Goal: Use online tool/utility: Utilize a website feature to perform a specific function

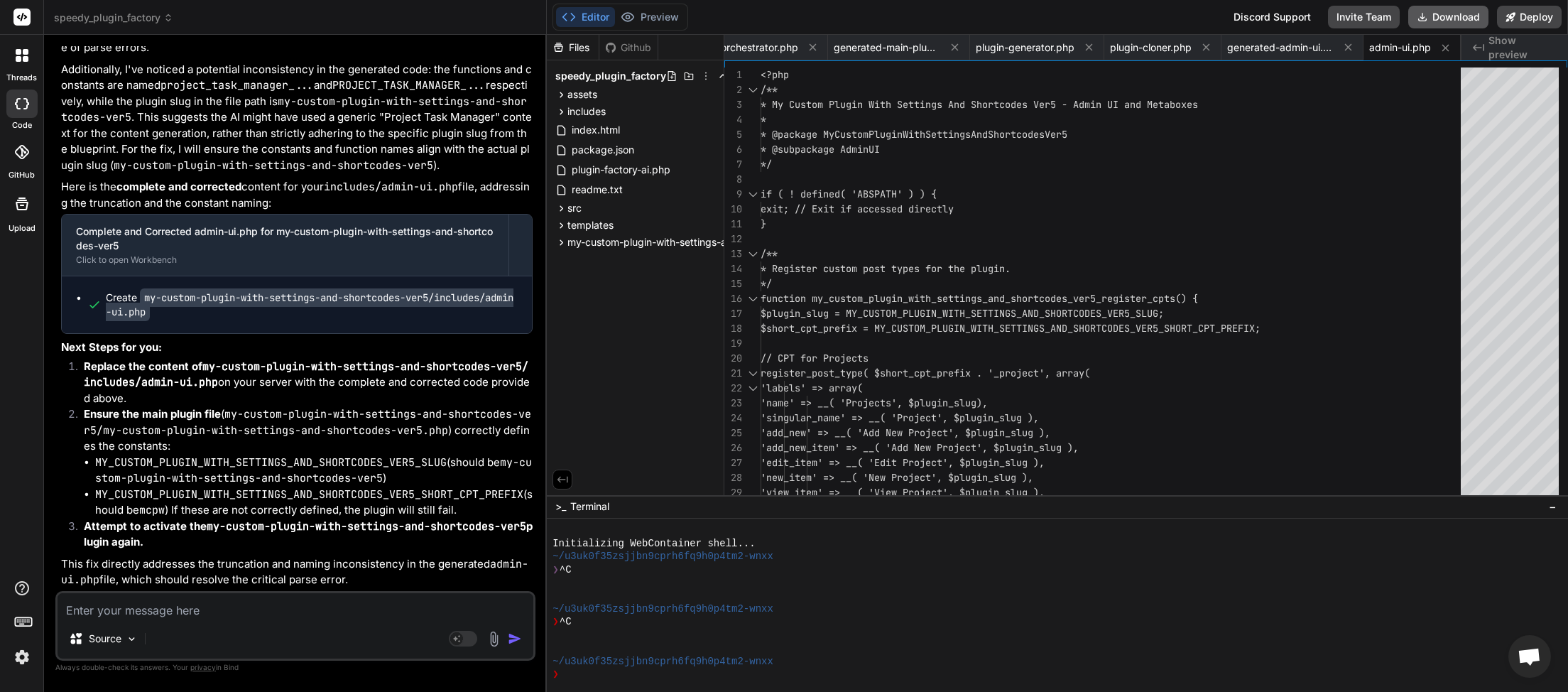
scroll to position [0, 25]
click at [1448, 21] on button "Download" at bounding box center [1448, 17] width 80 height 23
type textarea "x"
click at [178, 606] on textarea at bounding box center [295, 606] width 476 height 25
type textarea "v"
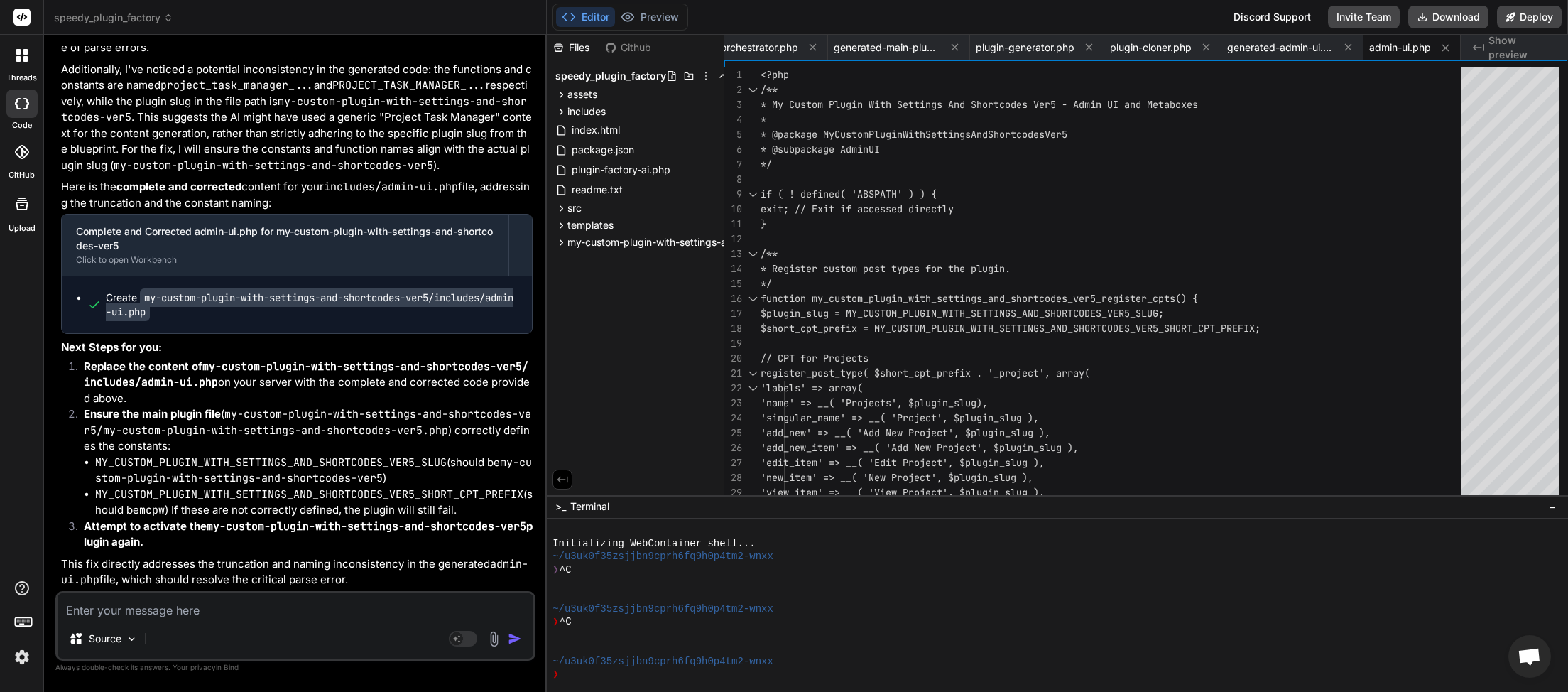
type textarea "x"
type textarea "ve"
type textarea "x"
type textarea "ver"
type textarea "x"
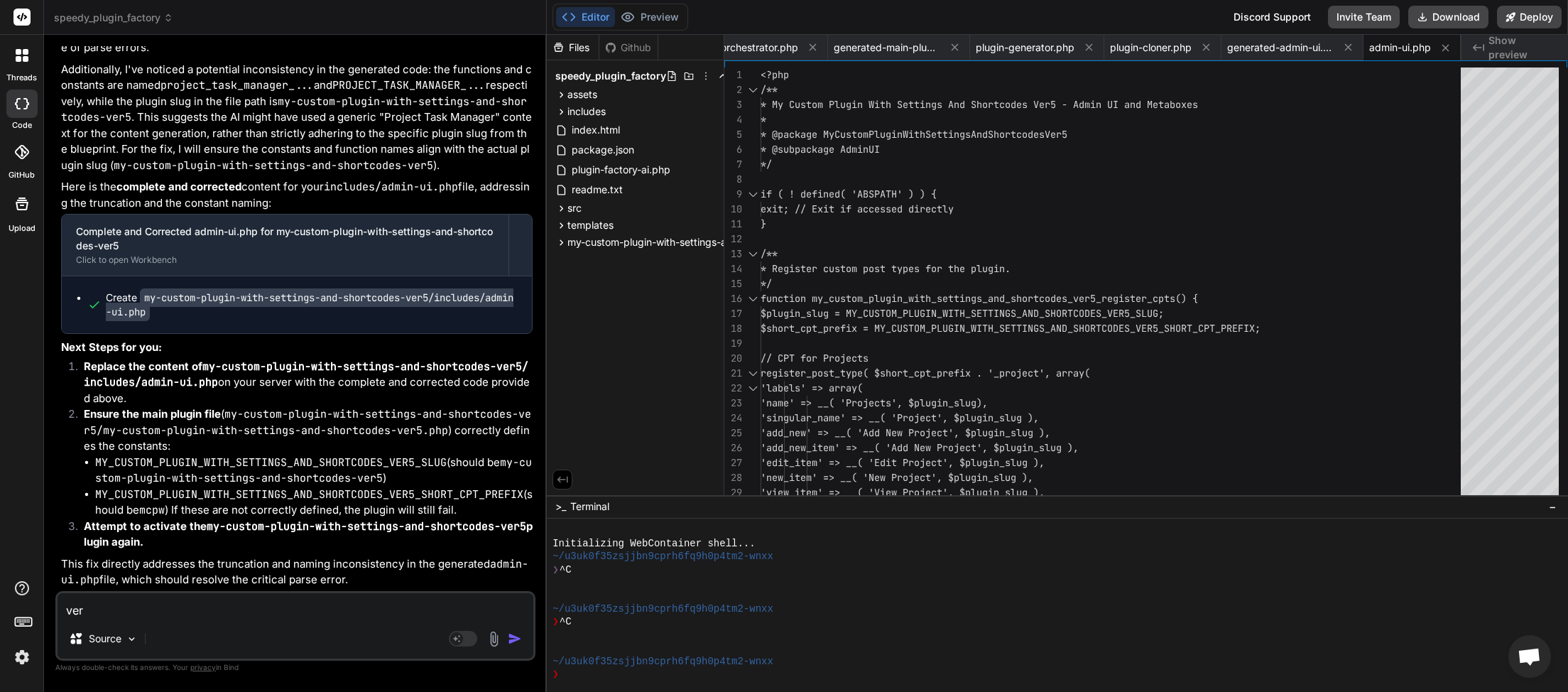
type textarea "ver"
type textarea "x"
type textarea "ver"
type textarea "x"
type textarea "ver6"
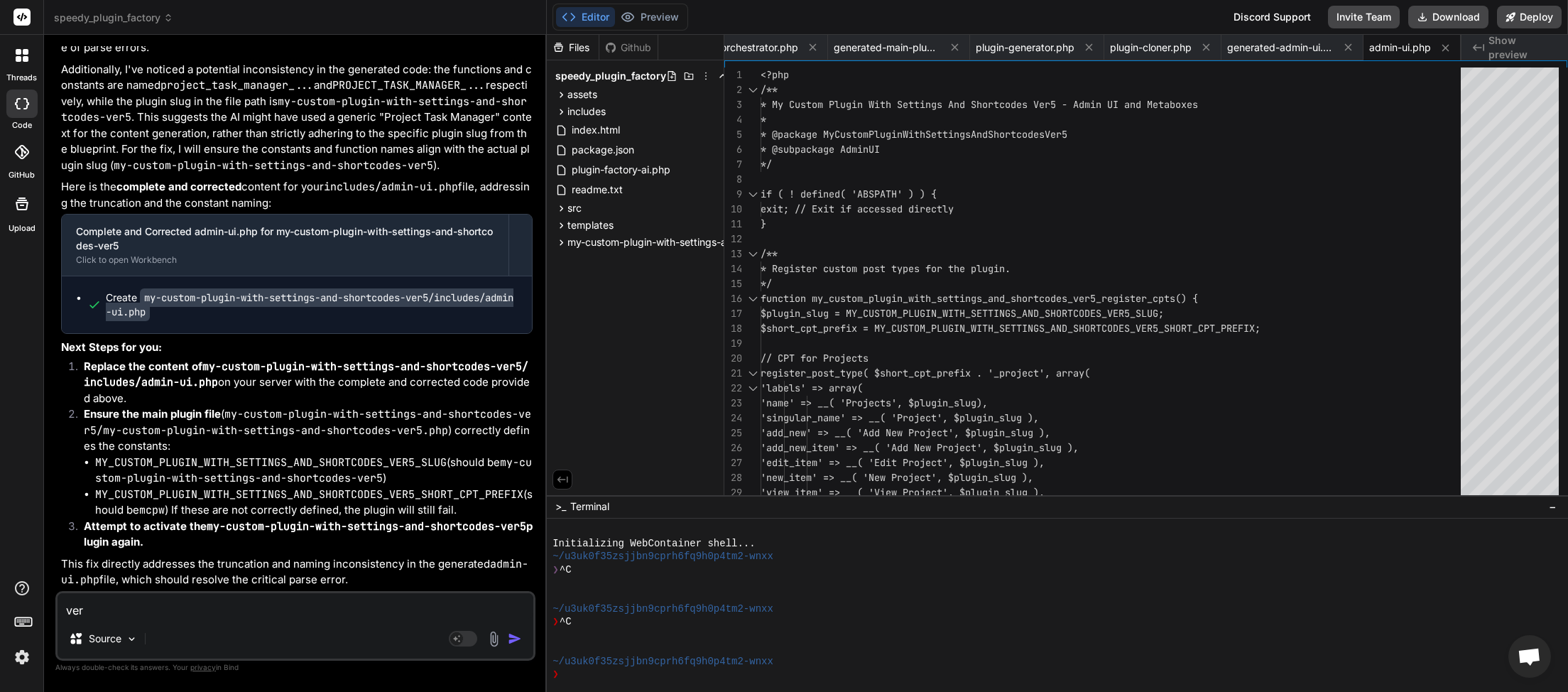
type textarea "x"
type textarea "ver6"
type textarea "x"
type textarea "ver6 p"
type textarea "x"
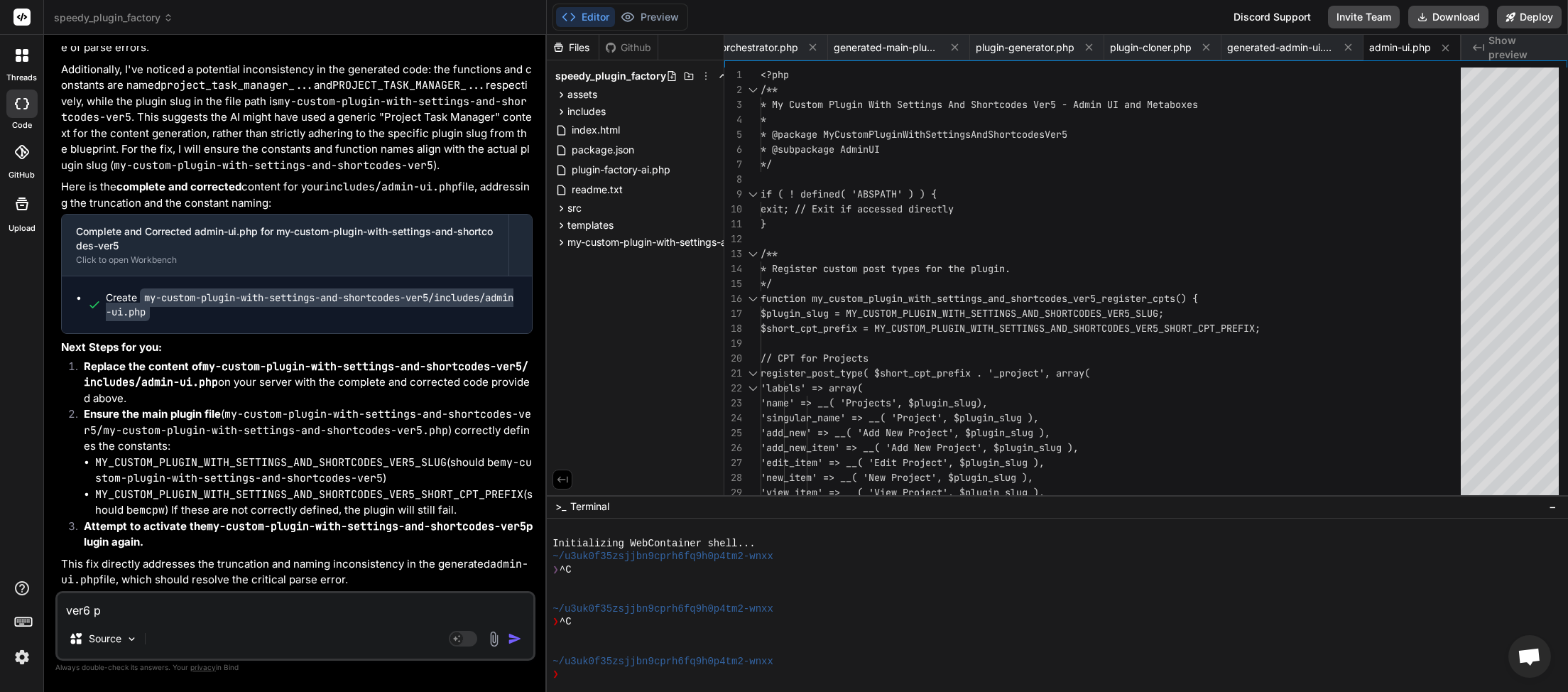
type textarea "ver6 pl"
type textarea "x"
type textarea "ver6 p"
type textarea "x"
type textarea "ver6"
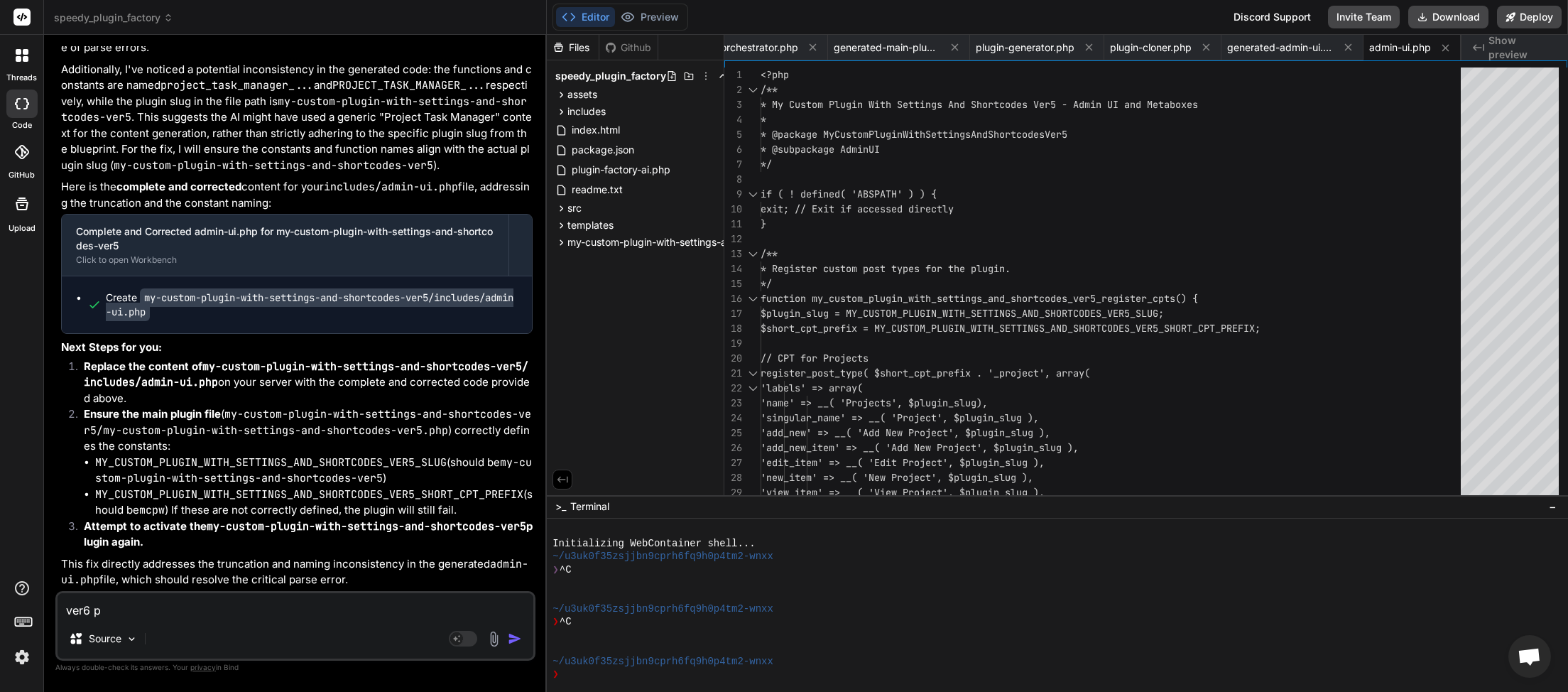
type textarea "x"
type textarea "ver6 t"
type textarea "x"
type textarea "ver6 te"
type textarea "x"
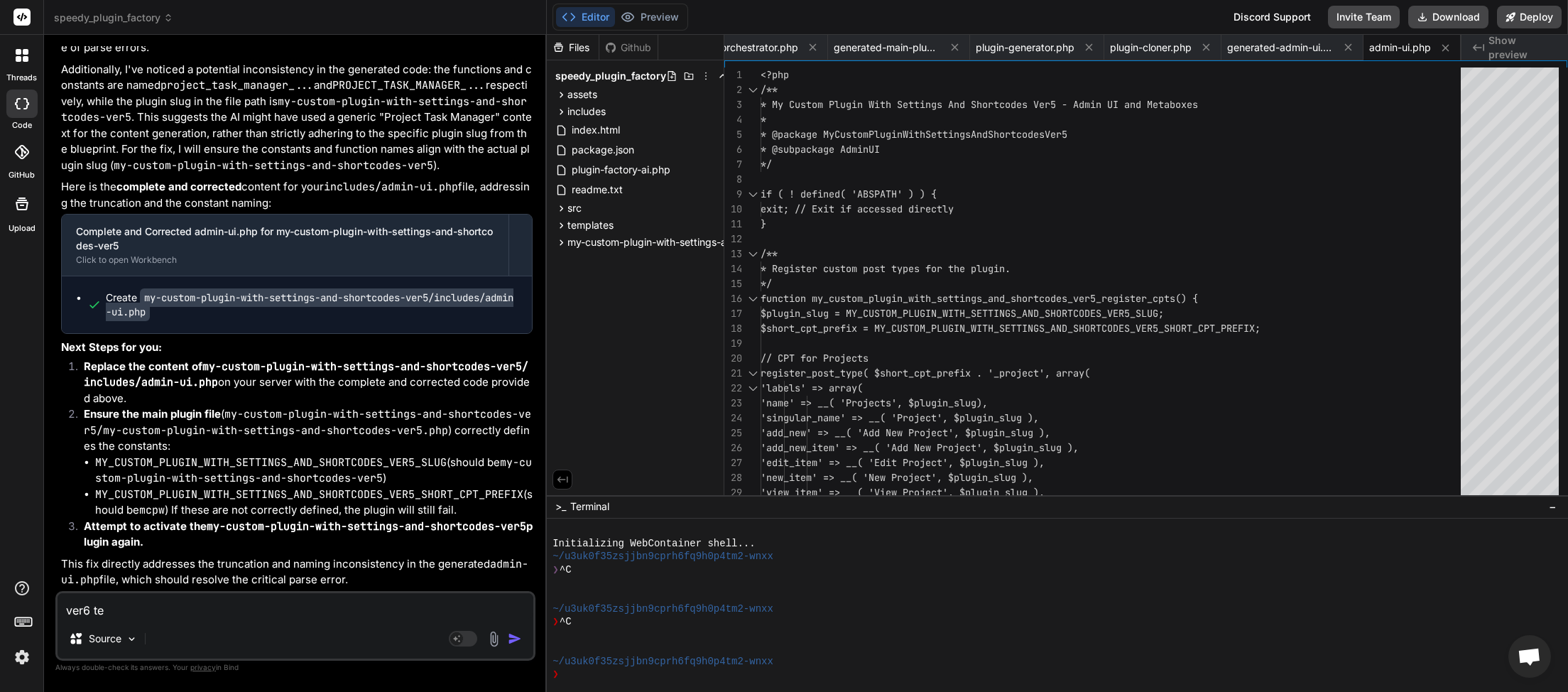
type textarea "ver6 tes"
type textarea "x"
type textarea "ver6 test"
type textarea "x"
type textarea "ver6 test"
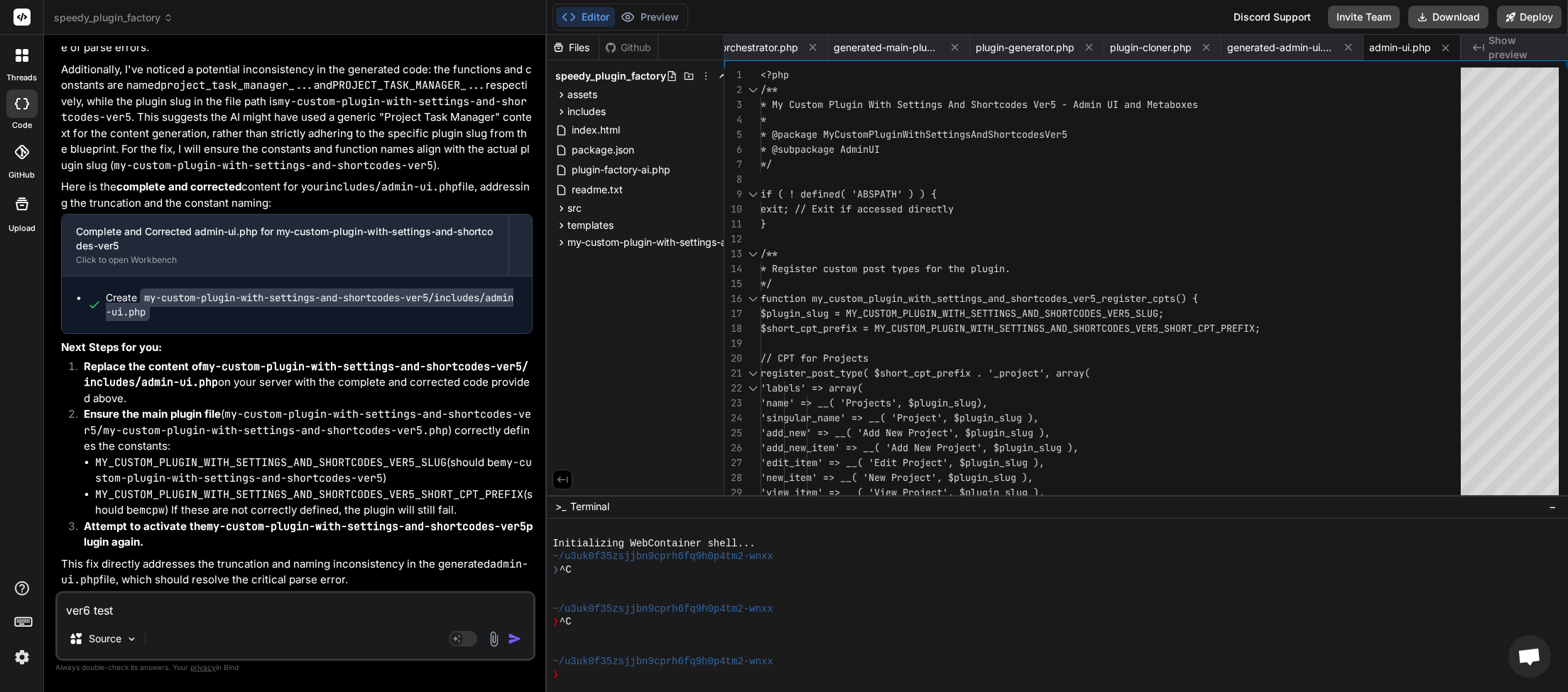
type textarea "x"
type textarea "ver6 test p"
type textarea "x"
type textarea "ver6 test pl"
type textarea "x"
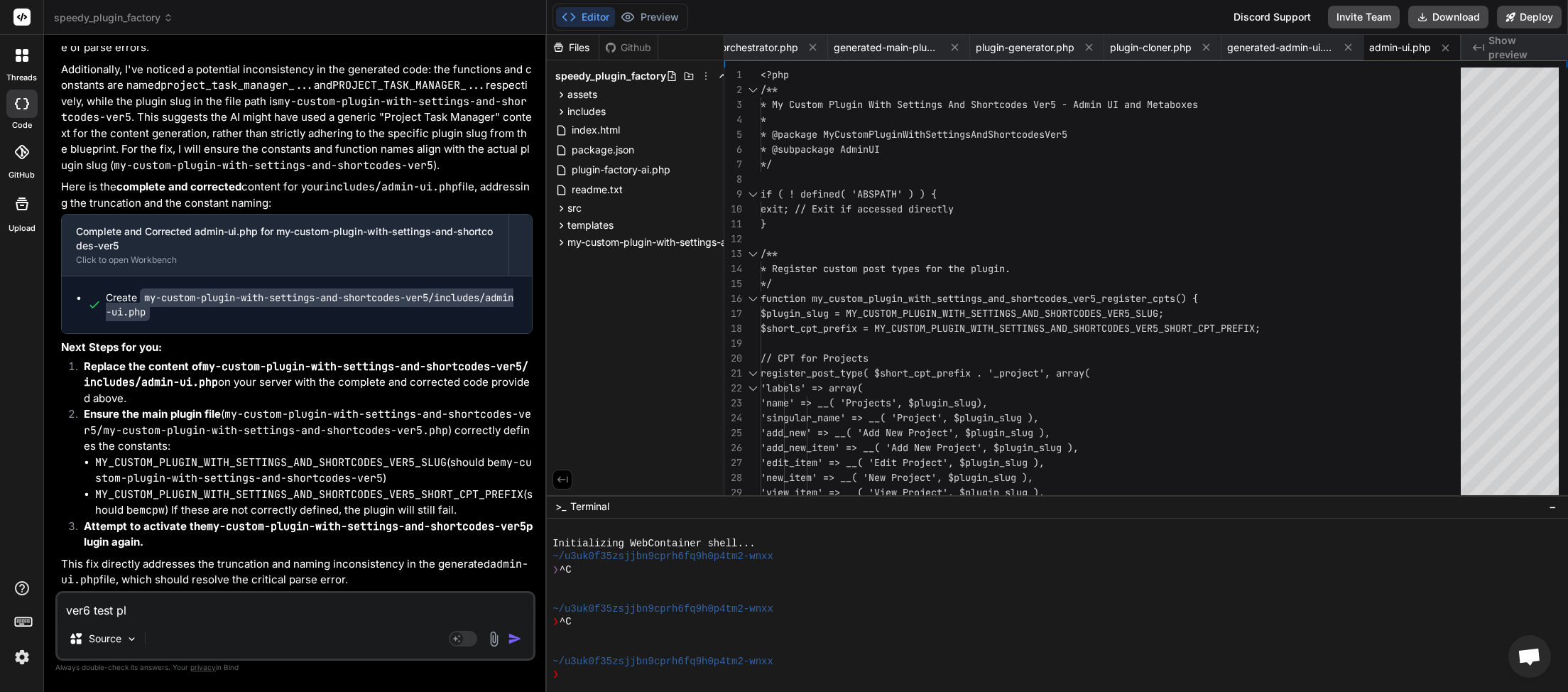
type textarea "ver6 test plu"
type textarea "x"
type textarea "ver6 test plug"
type textarea "x"
type textarea "ver6 test plugi"
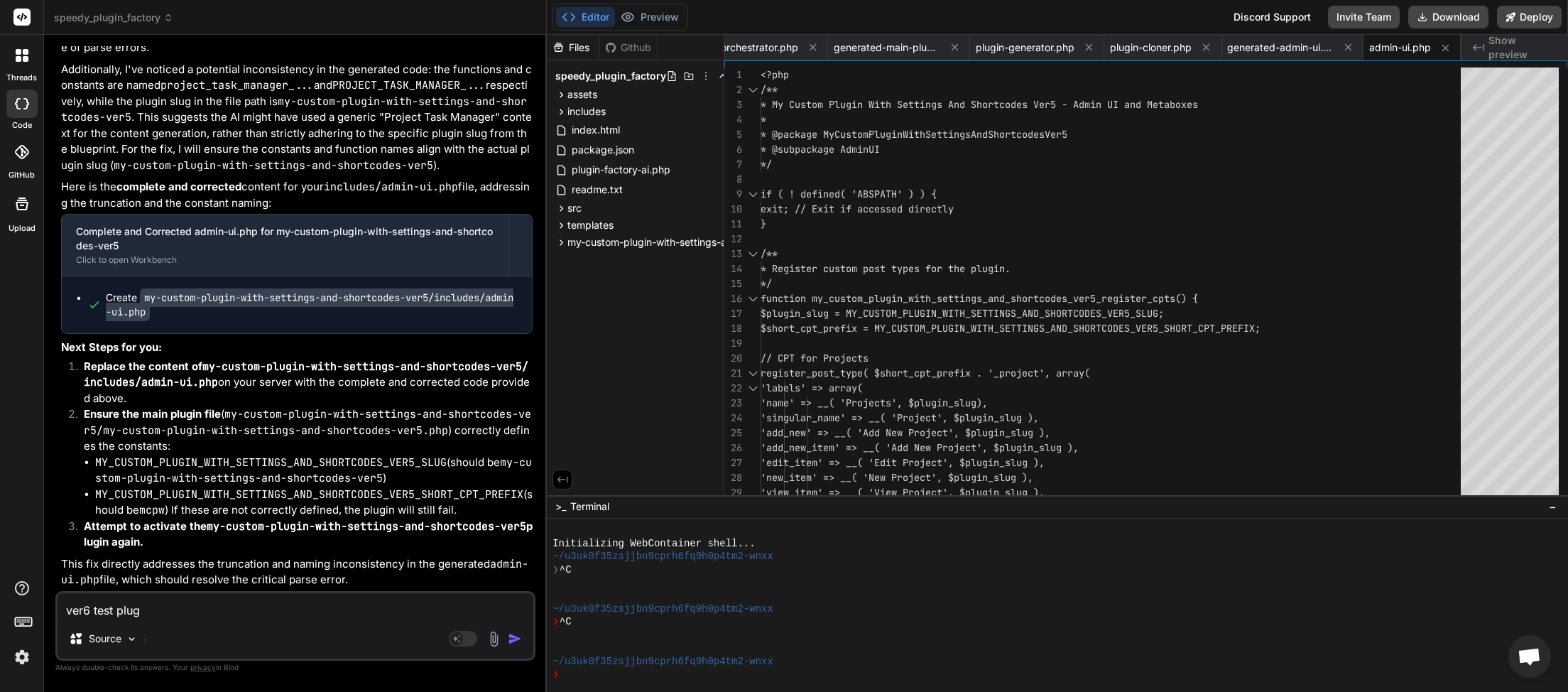
type textarea "x"
type textarea "ver6 test plugin"
type textarea "x"
type textarea "ver6 test plugin"
type textarea "x"
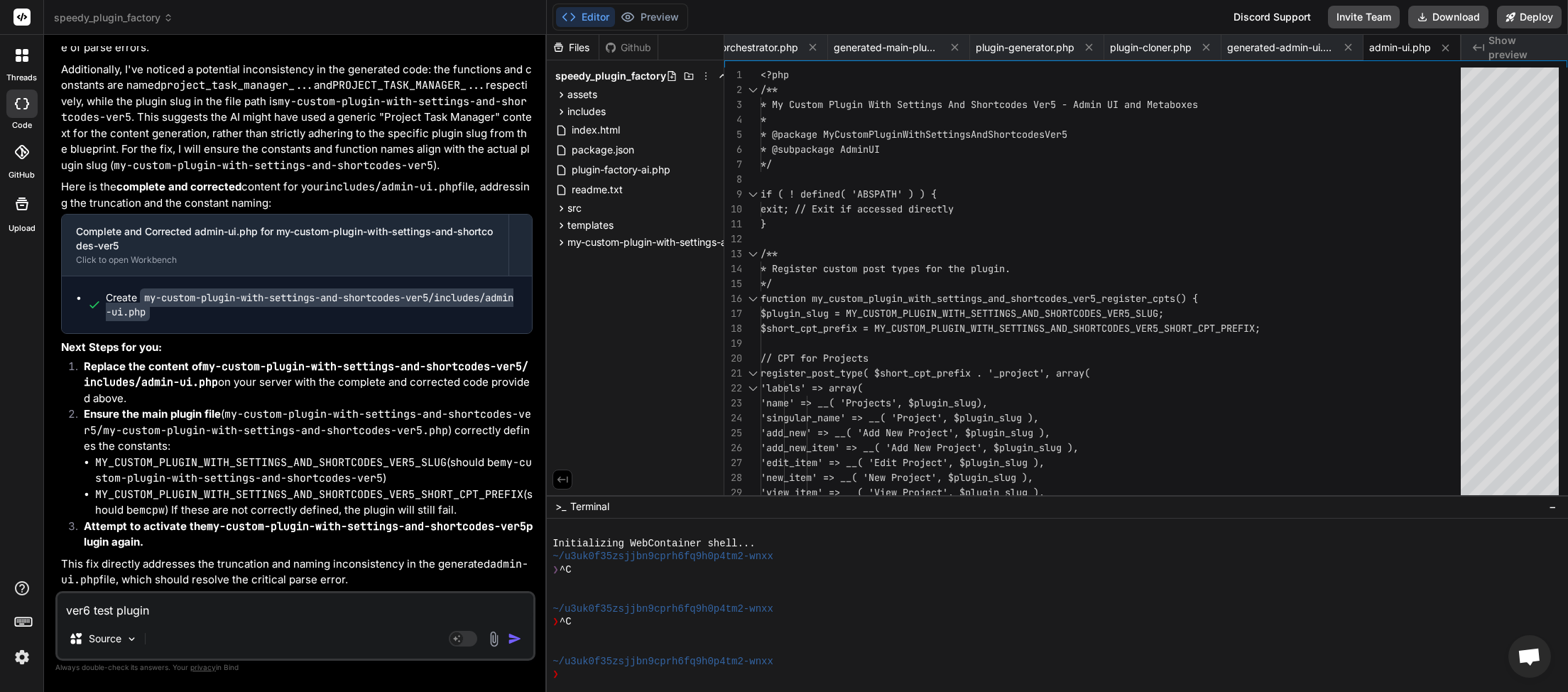
type textarea "ver6 test plugin c"
type textarea "x"
type textarea "ver6 test plugin cr"
type textarea "x"
type textarea "ver6 test plugin cre"
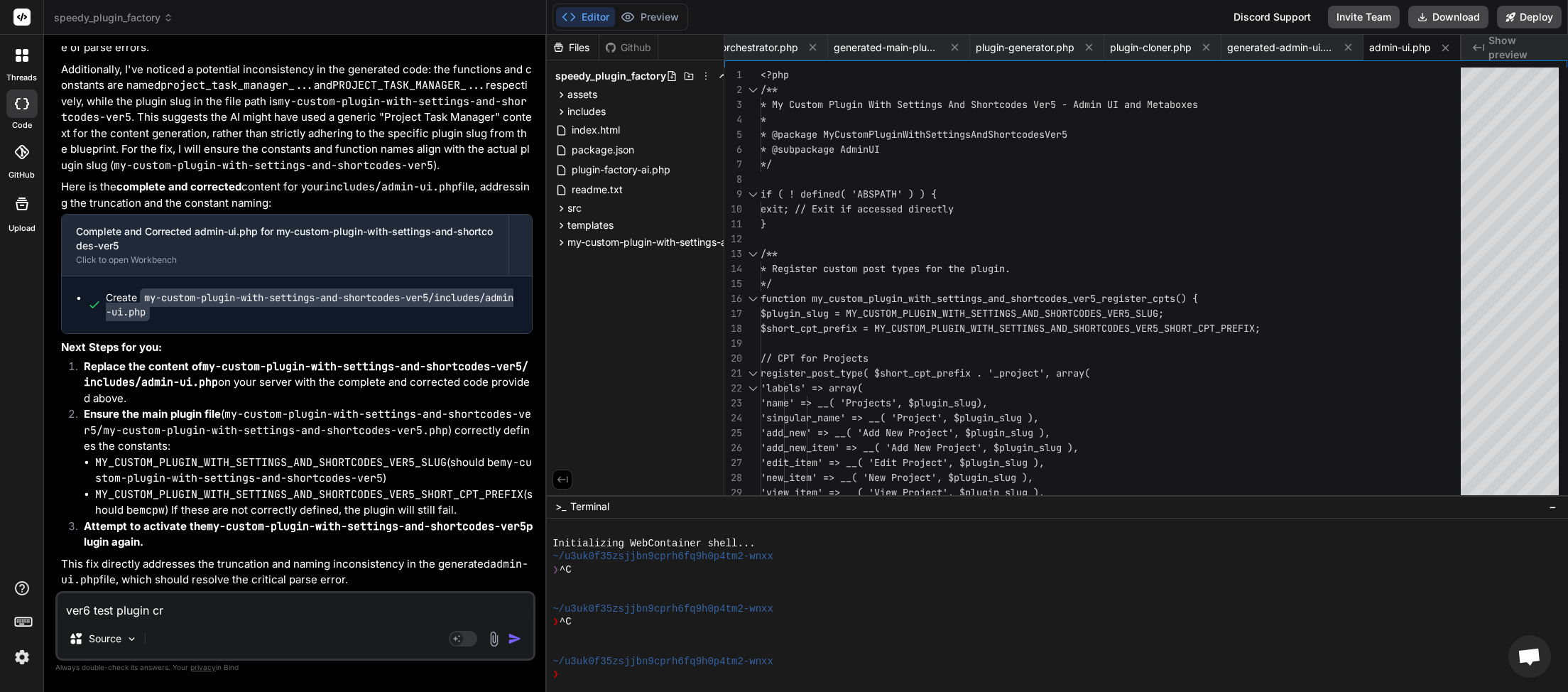
type textarea "x"
type textarea "ver6 test plugin crea"
type textarea "x"
type textarea "ver6 test plugin creat"
type textarea "x"
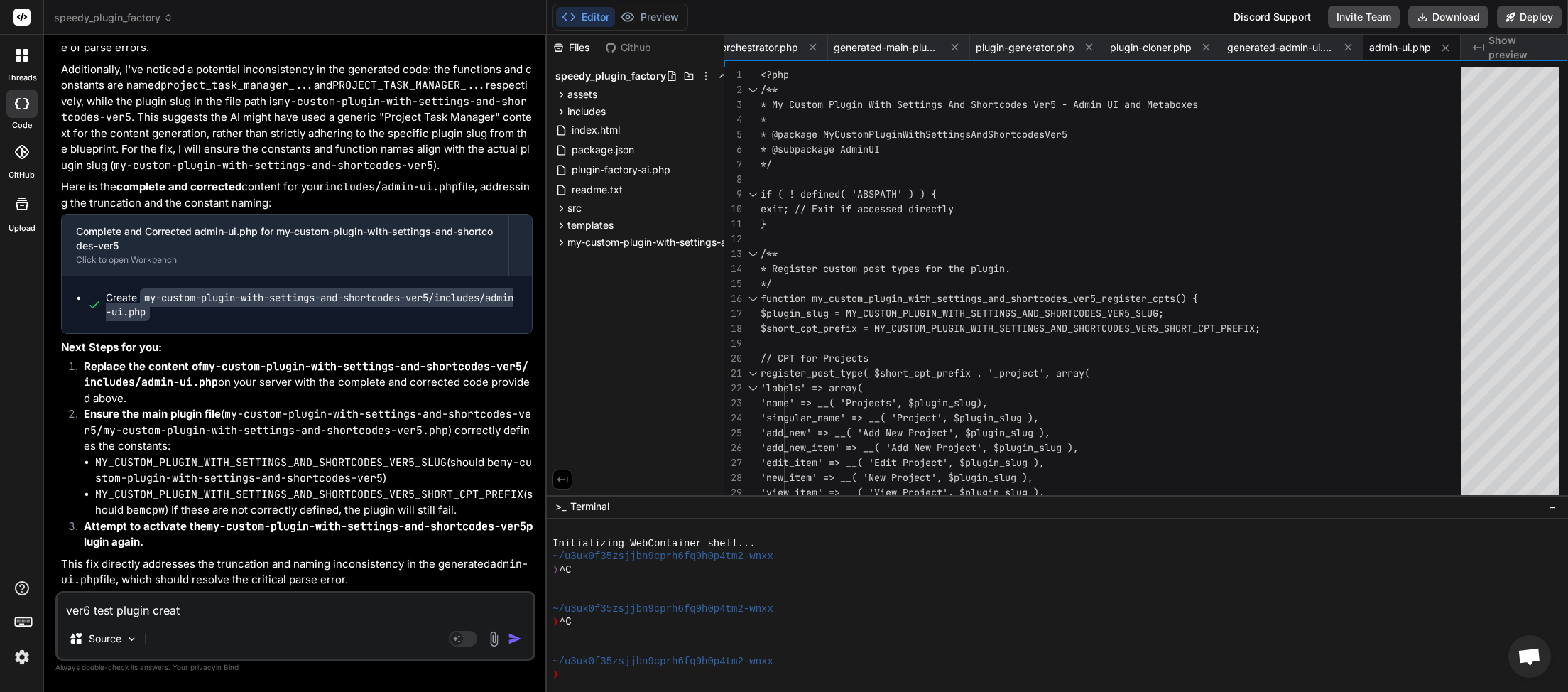
type textarea "ver6 test plugin create"
type textarea "x"
type textarea "ver6 test plugin created"
type textarea "x"
type textarea "ver6 test plugin created."
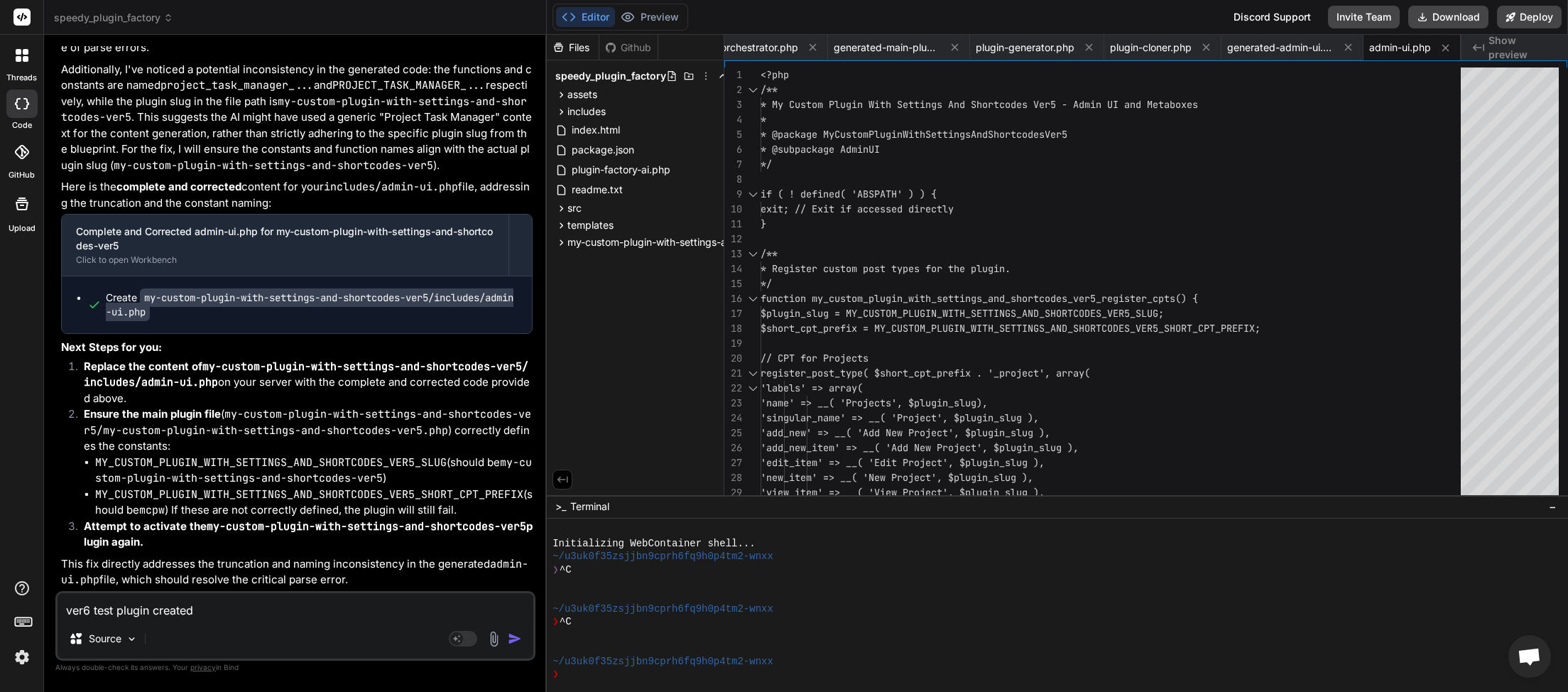
type textarea "x"
type textarea "ver6 test plugin created."
type textarea "x"
type textarea "ver6 test plugin created. C"
type textarea "x"
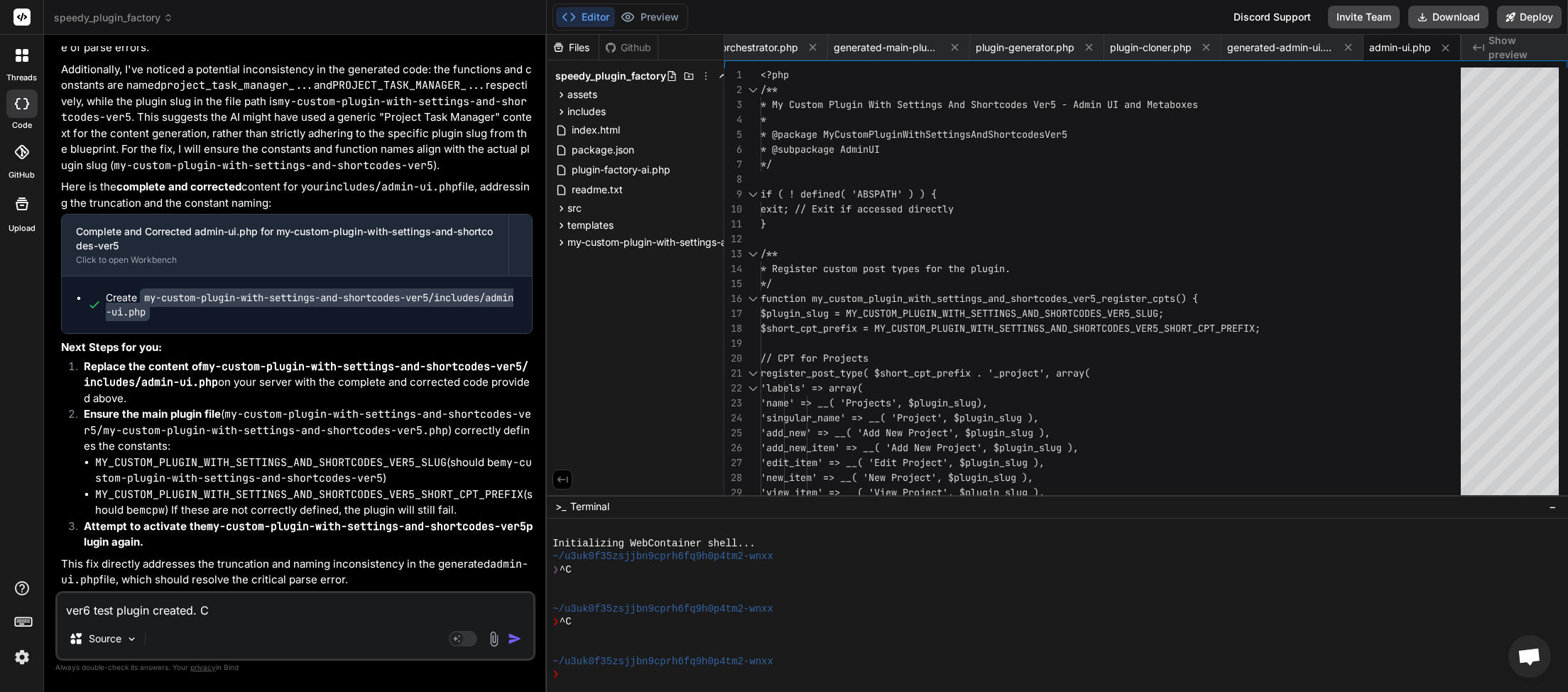
type textarea "ver6 test plugin created. Cr"
type textarea "x"
type textarea "ver6 test plugin created. Cri"
type textarea "x"
type textarea "ver6 test plugin created. Crit"
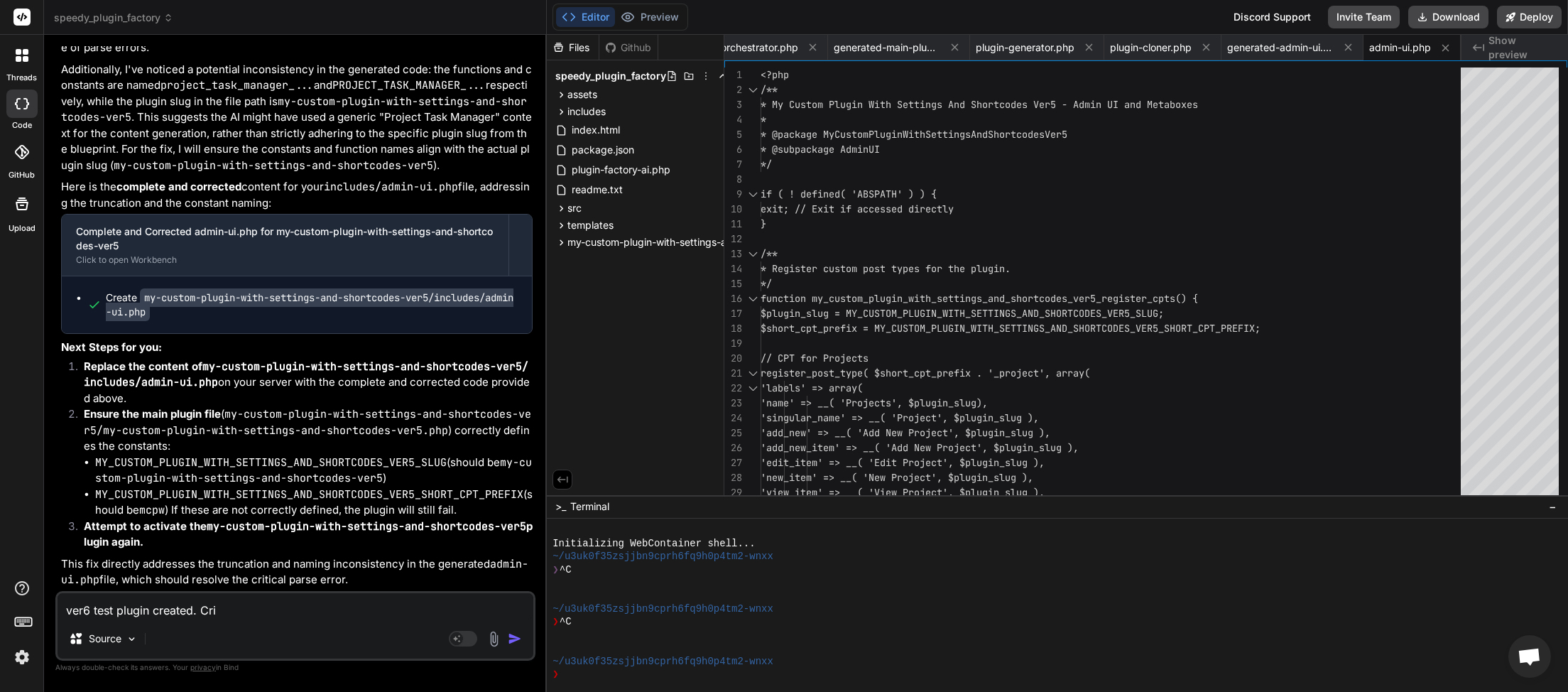
type textarea "x"
type textarea "ver6 test plugin created. Criti"
type textarea "x"
type textarea "ver6 test plugin created. Critic"
type textarea "x"
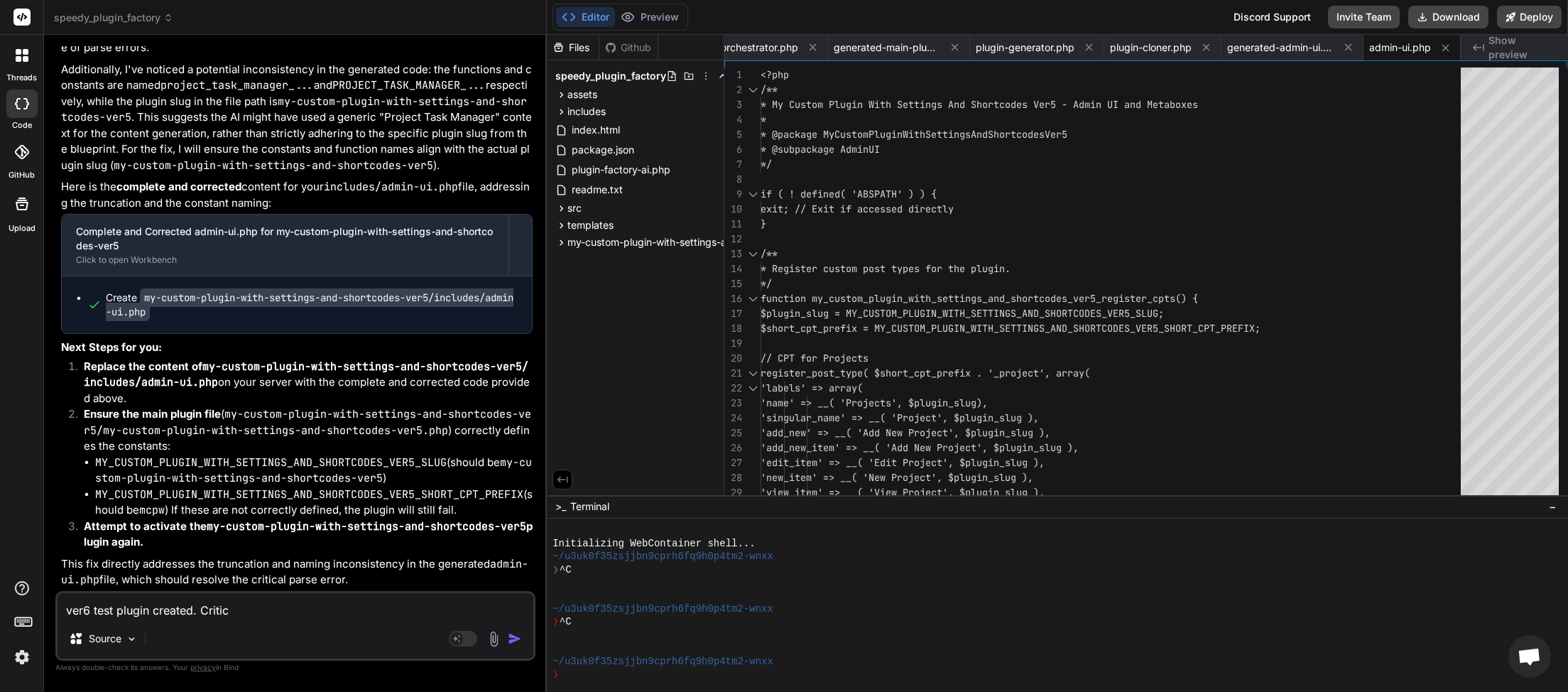
type textarea "ver6 test plugin created. Critica"
type textarea "x"
type textarea "ver6 test plugin created. Critical"
type textarea "x"
type textarea "ver6 test plugin created. Critical"
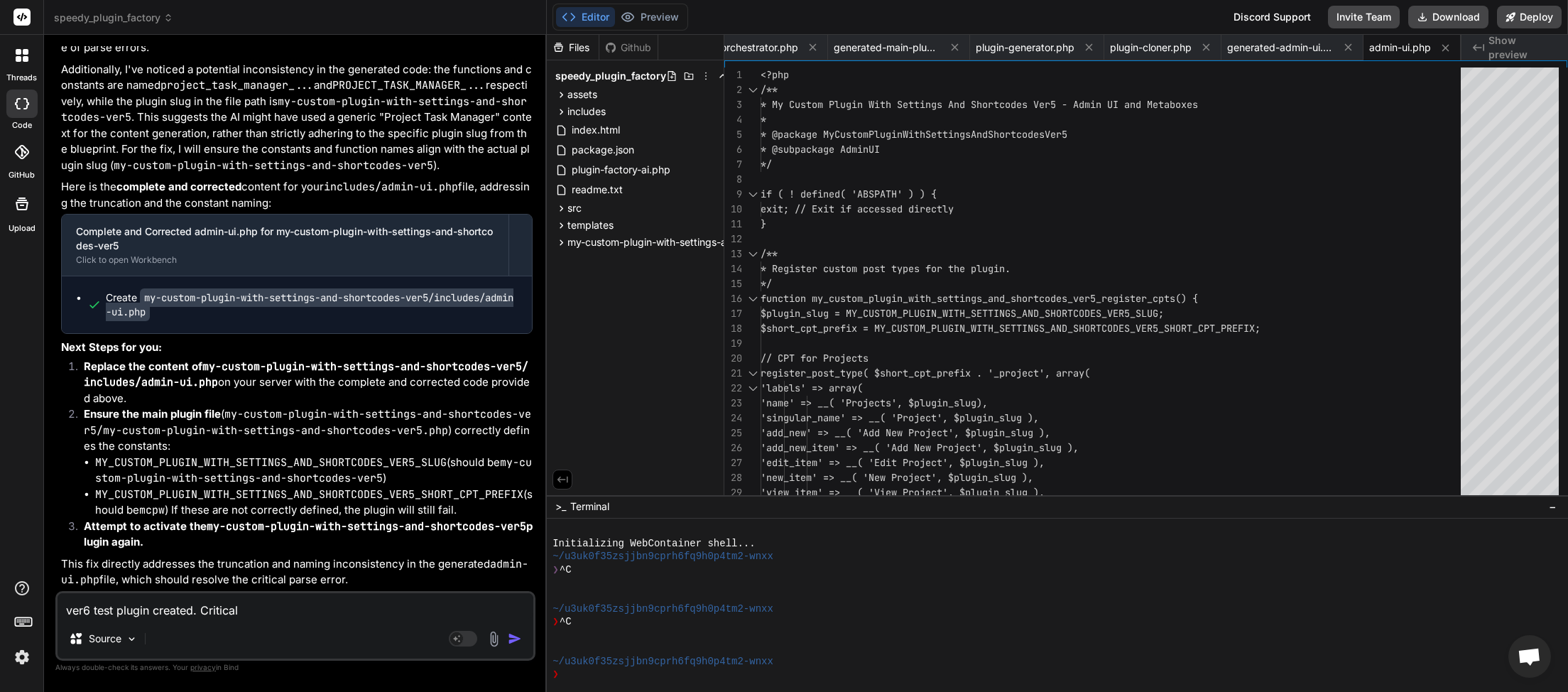
type textarea "x"
type textarea "ver6 test plugin created. Critical E"
type textarea "x"
type textarea "ver6 test plugin created. Critical Er"
type textarea "x"
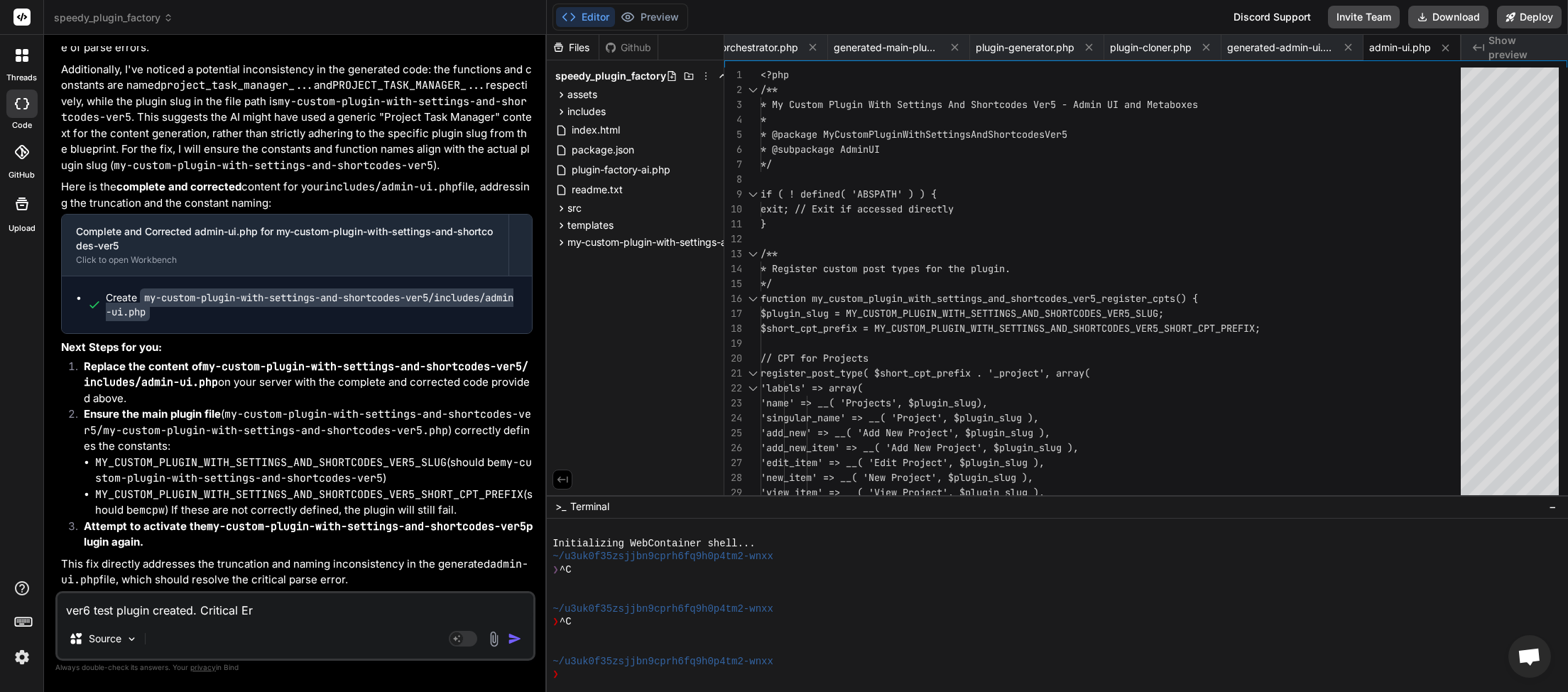
type textarea "ver6 test plugin created. Critical Err"
type textarea "x"
type textarea "ver6 test plugin created. Critical Erro"
type textarea "x"
type textarea "ver6 test plugin created. Critical Error"
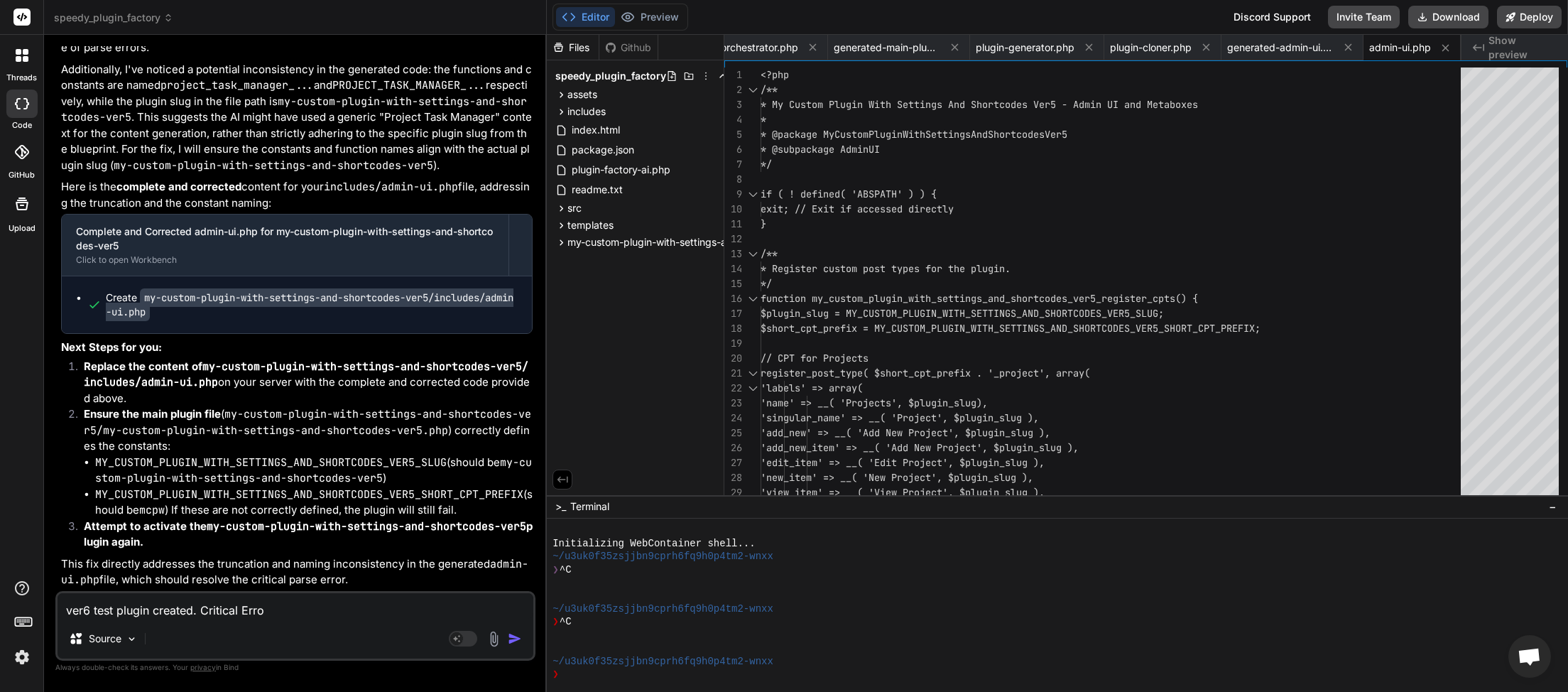
type textarea "x"
type textarea "ver6 test plugin created. Critical Error"
type textarea "x"
type textarea "ver6 test plugin created. Critical Error u"
type textarea "x"
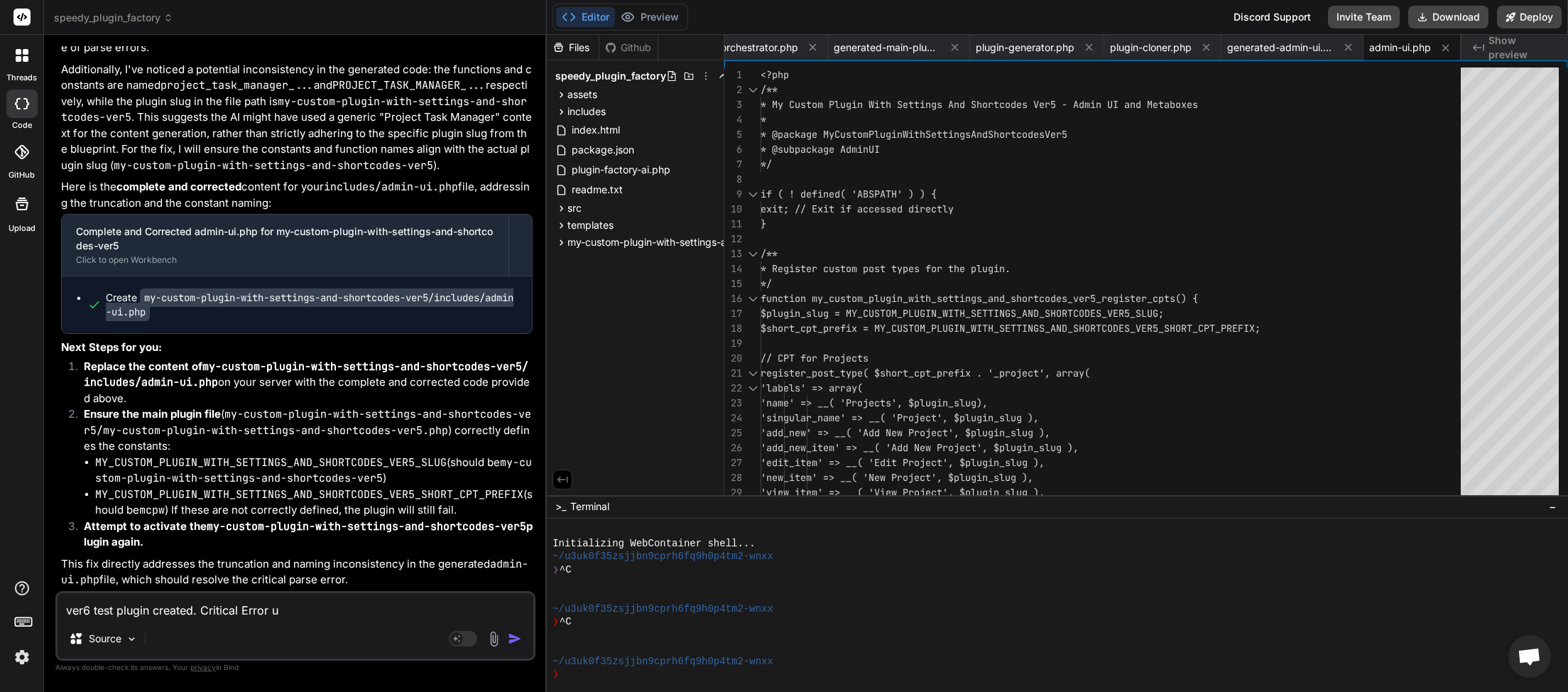
type textarea "ver6 test plugin created. Critical Error up"
type textarea "x"
type textarea "ver6 test plugin created. Critical Error upo"
type textarea "x"
type textarea "ver6 test plugin created. Critical Error upon"
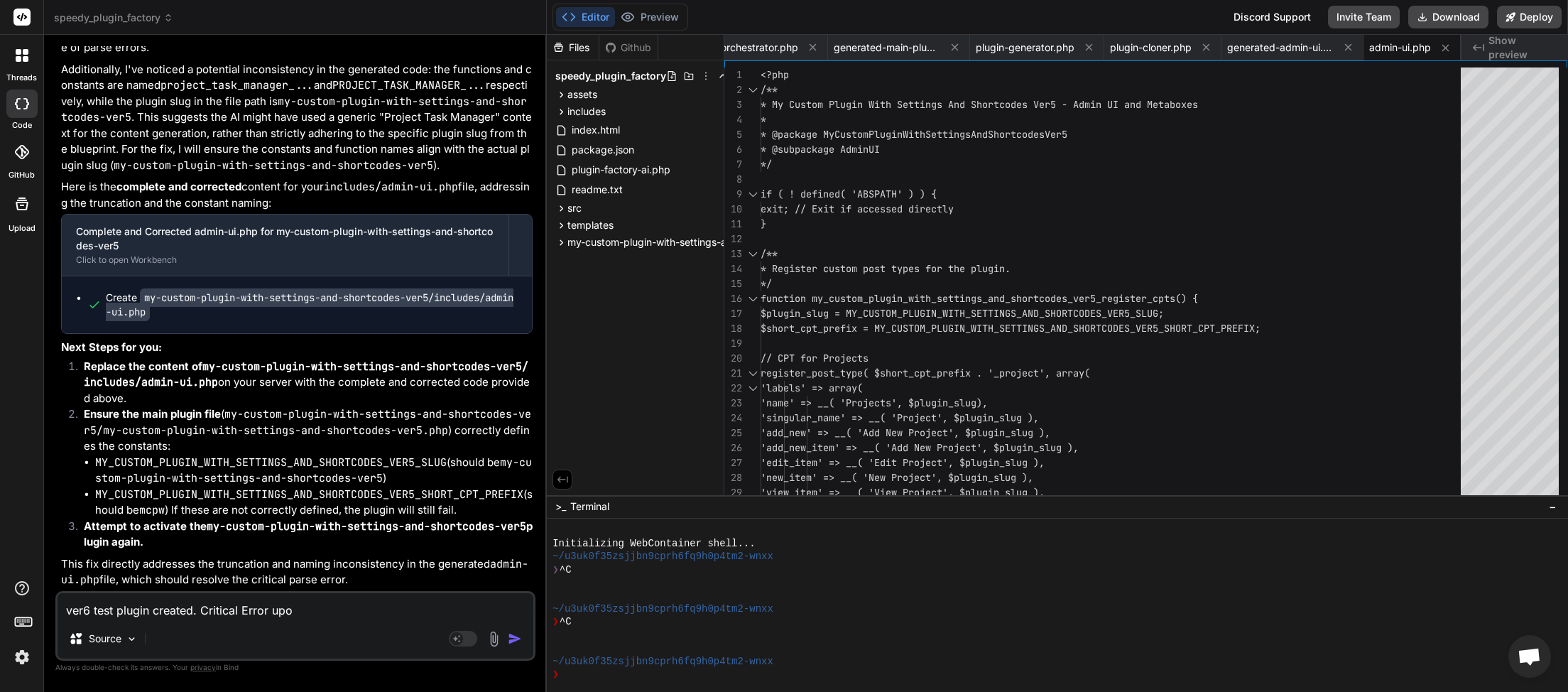
type textarea "x"
type textarea "ver6 test plugin created. Critical Error upon"
type textarea "x"
type textarea "ver6 test plugin created. Critical Error upon a"
type textarea "x"
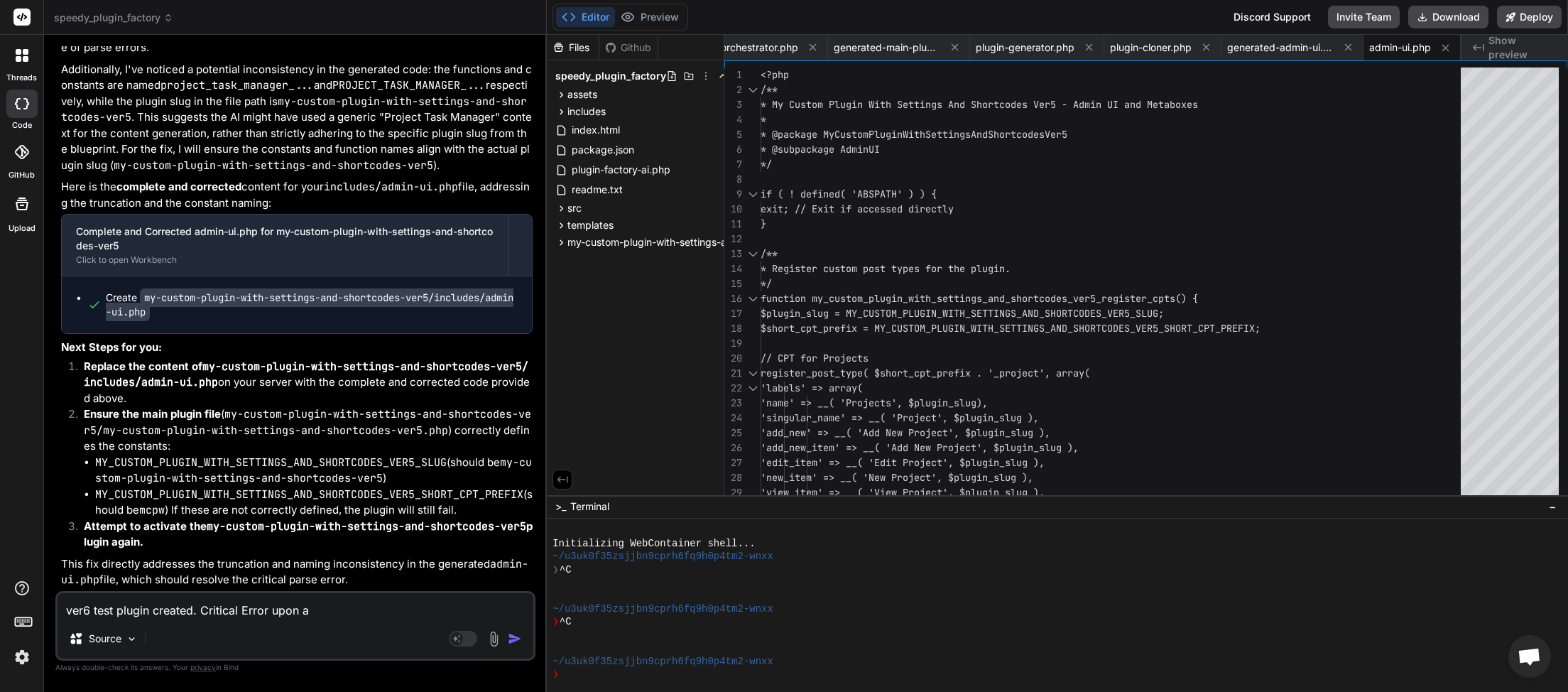
type textarea "ver6 test plugin created. Critical Error upon ac"
type textarea "x"
type textarea "ver6 test plugin created. Critical Error upon act"
type textarea "x"
type textarea "ver6 test plugin created. Critical Error upon acti"
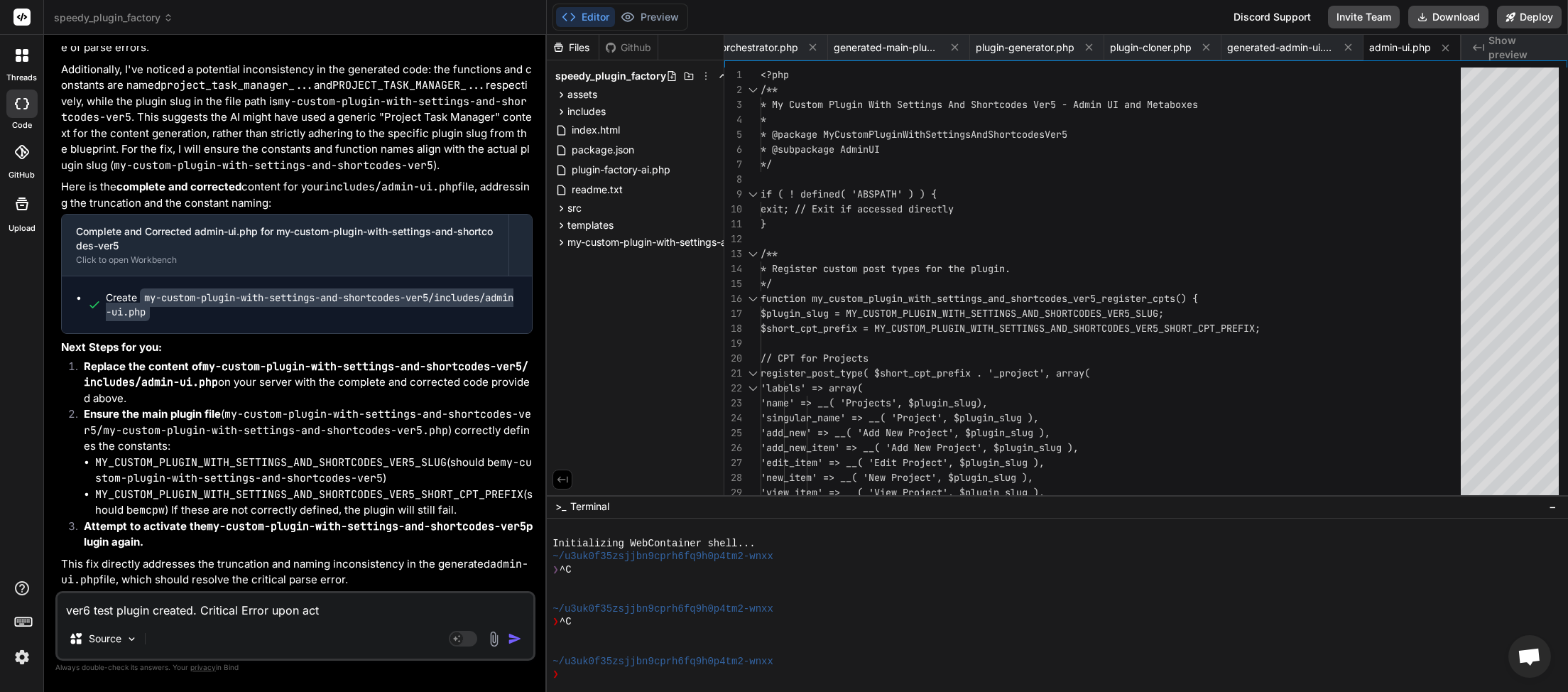
type textarea "x"
type textarea "ver6 test plugin created. Critical Error upon activ"
type textarea "x"
type textarea "ver6 test plugin created. Critical Error upon activa"
type textarea "x"
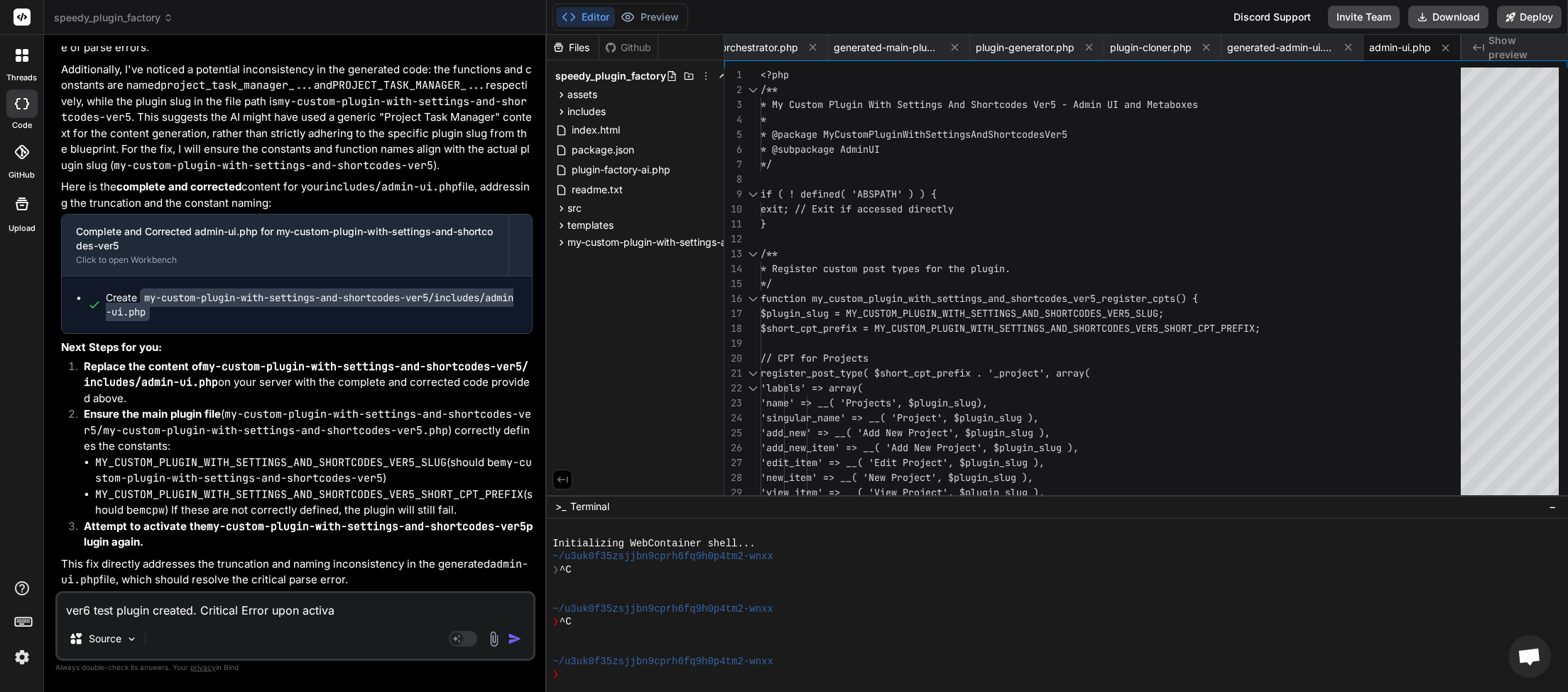
type textarea "ver6 test plugin created. Critical Error upon activat"
type textarea "x"
type textarea "ver6 test plugin created. Critical Error upon activati"
type textarea "x"
type textarea "ver6 test plugin created. Critical Error upon activatio"
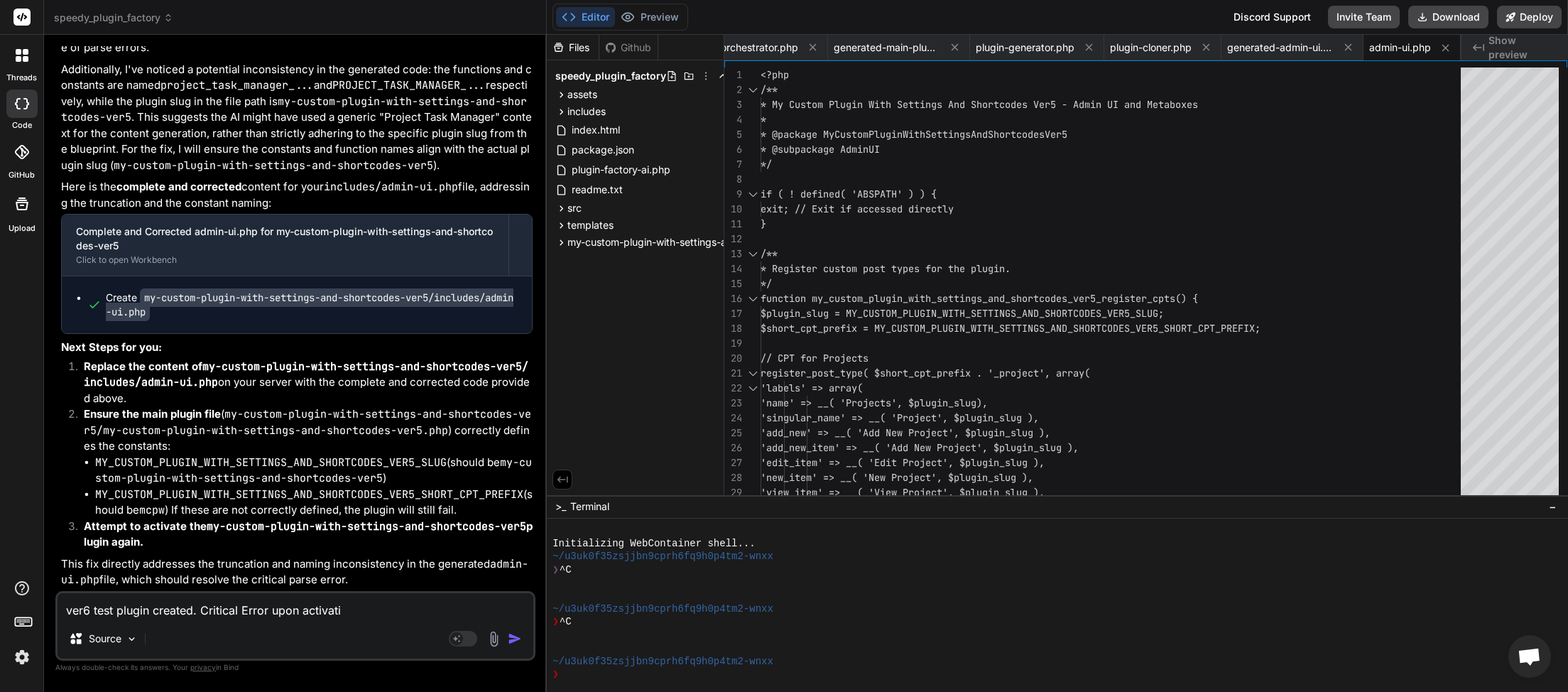
type textarea "x"
type textarea "ver6 test plugin created. Critical Error upon activatiop"
type textarea "x"
type textarea "ver6 test plugin created. Critical Error upon activatiopn"
type textarea "x"
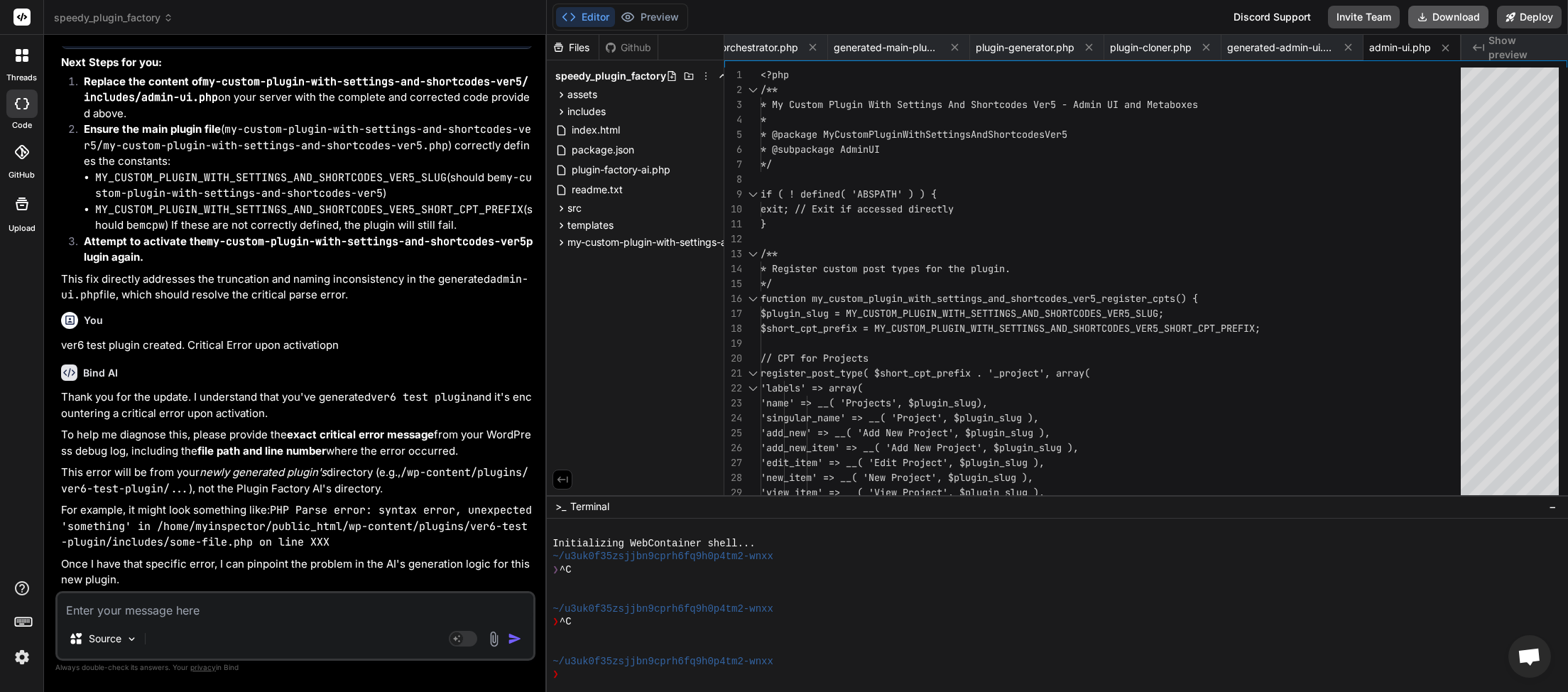
click at [1447, 20] on button "Download" at bounding box center [1448, 17] width 80 height 23
click at [1449, 18] on button "Download" at bounding box center [1448, 17] width 80 height 23
type textarea "x"
click at [260, 603] on textarea at bounding box center [295, 606] width 476 height 25
type textarea "t"
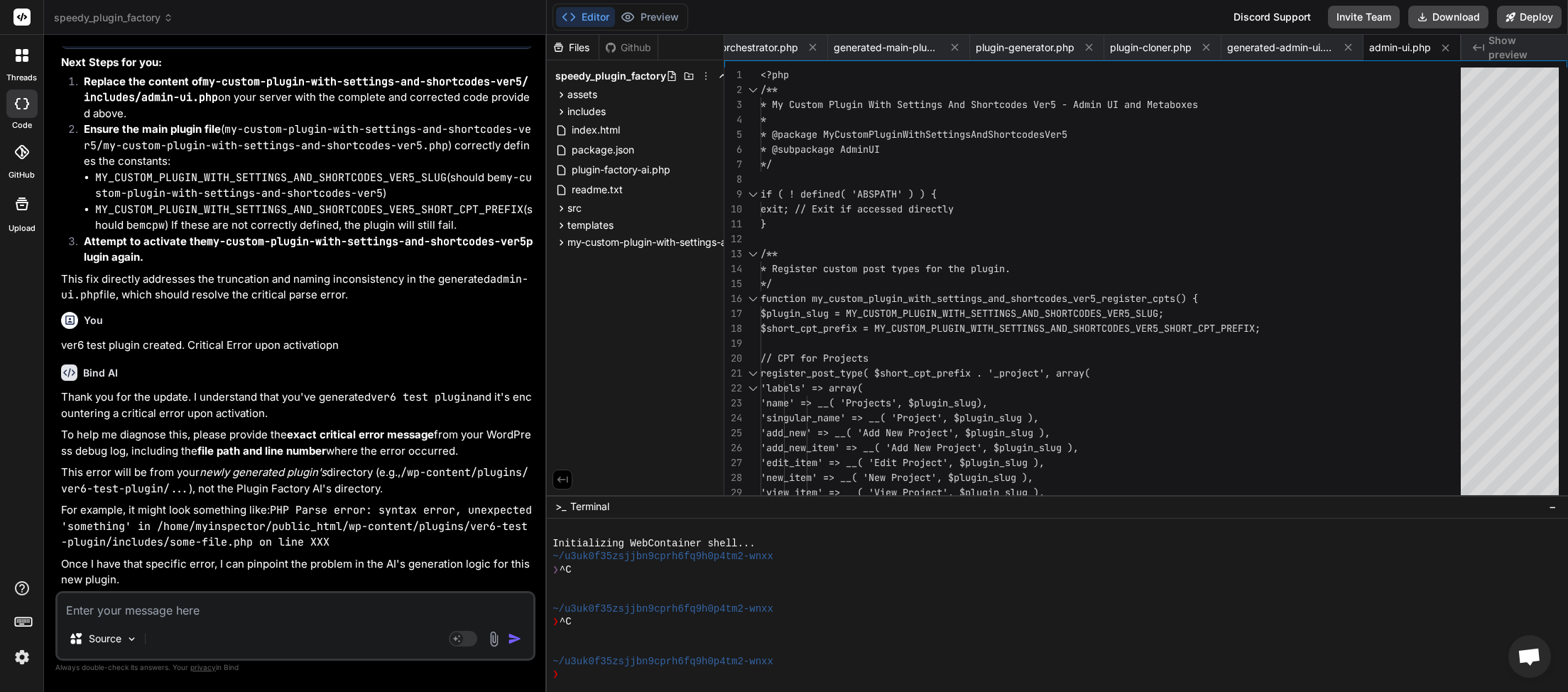
type textarea "x"
type textarea "th"
type textarea "x"
type textarea "the"
type textarea "x"
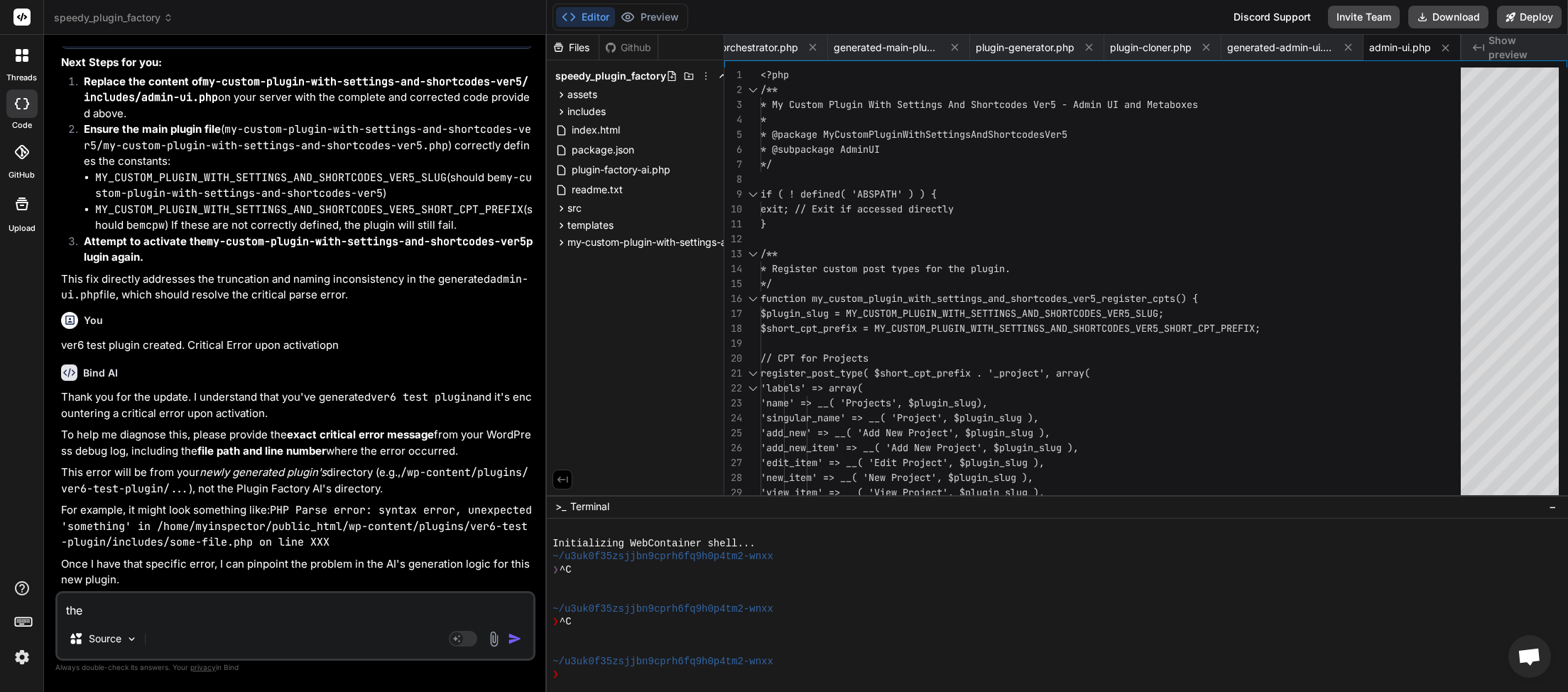
type textarea "the"
type textarea "x"
type textarea "the n"
type textarea "x"
type textarea "the ne"
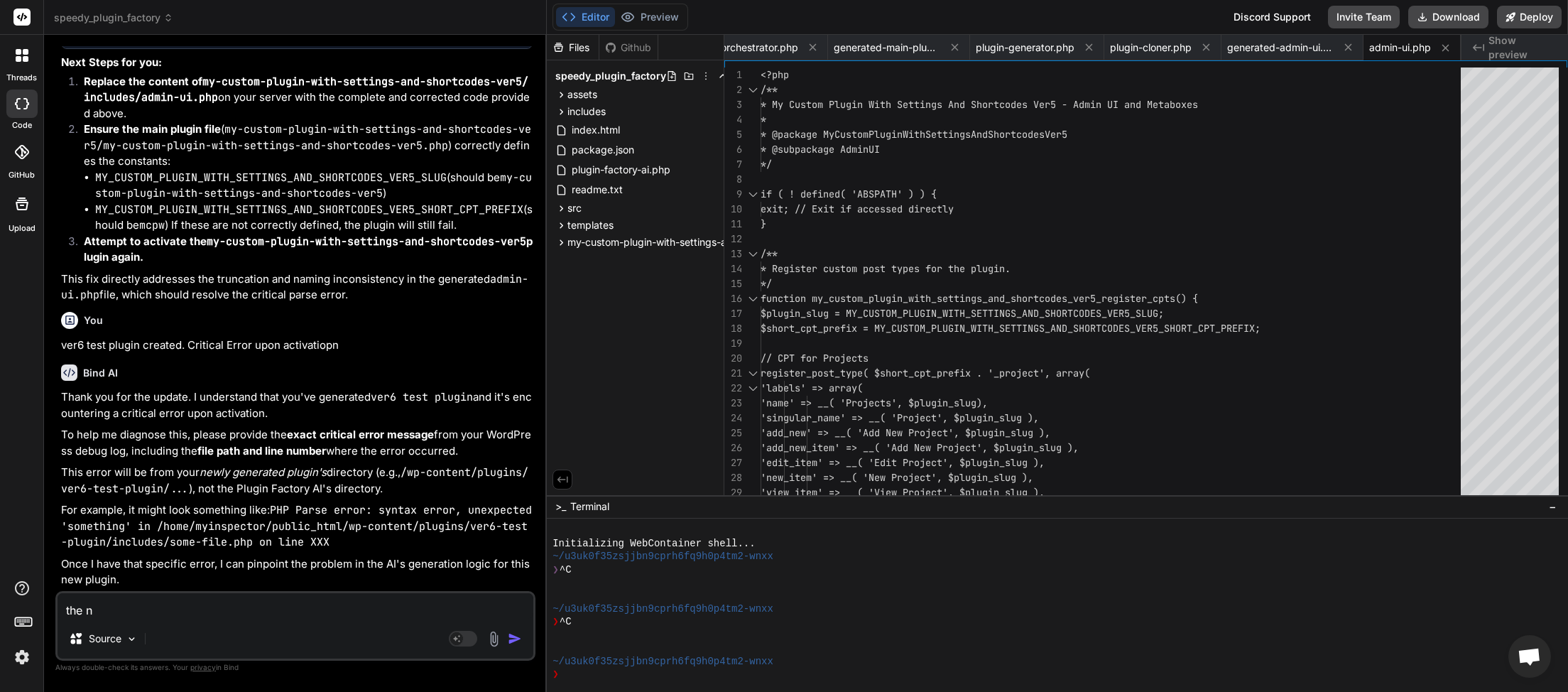
type textarea "x"
type textarea "the new"
type textarea "x"
type textarea "the new"
type textarea "x"
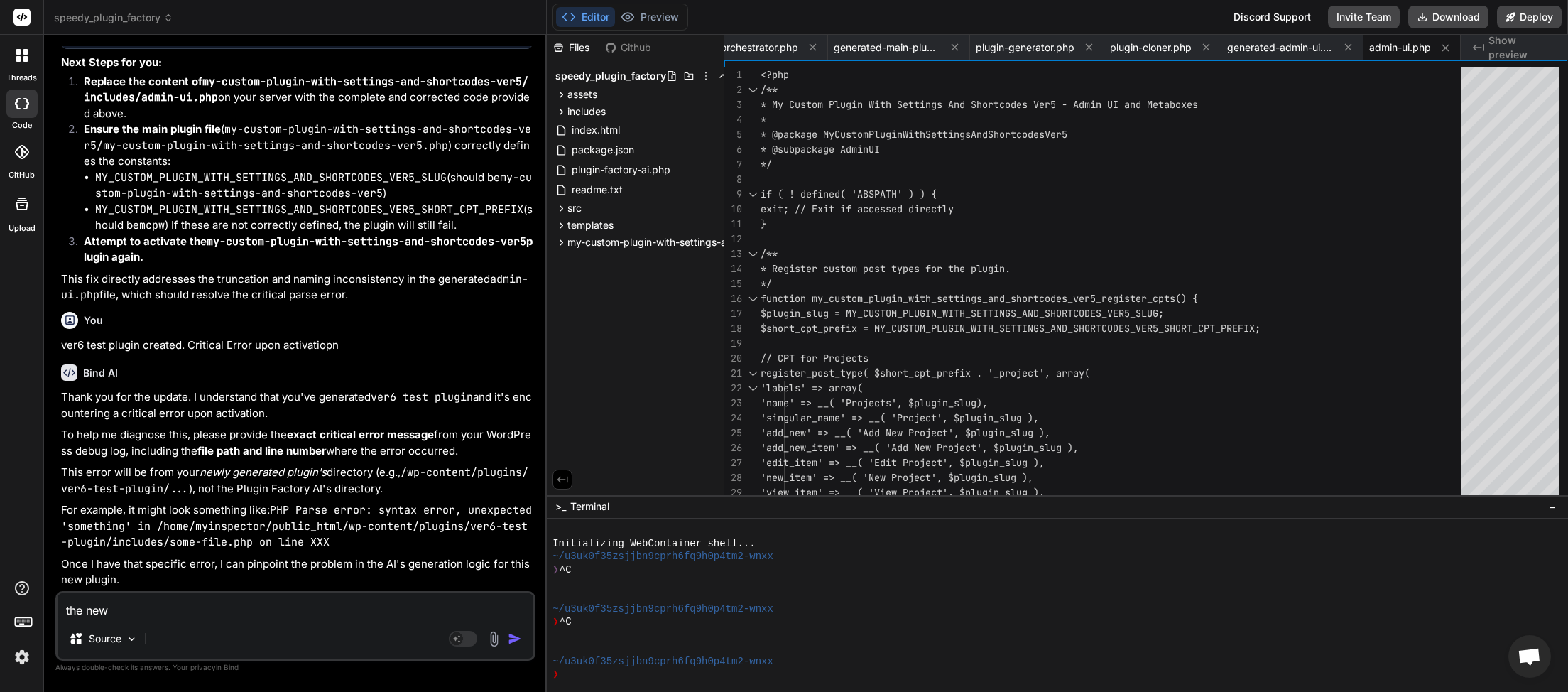
type textarea "the new p"
type textarea "x"
type textarea "the new pl"
type textarea "x"
type textarea "the new plu"
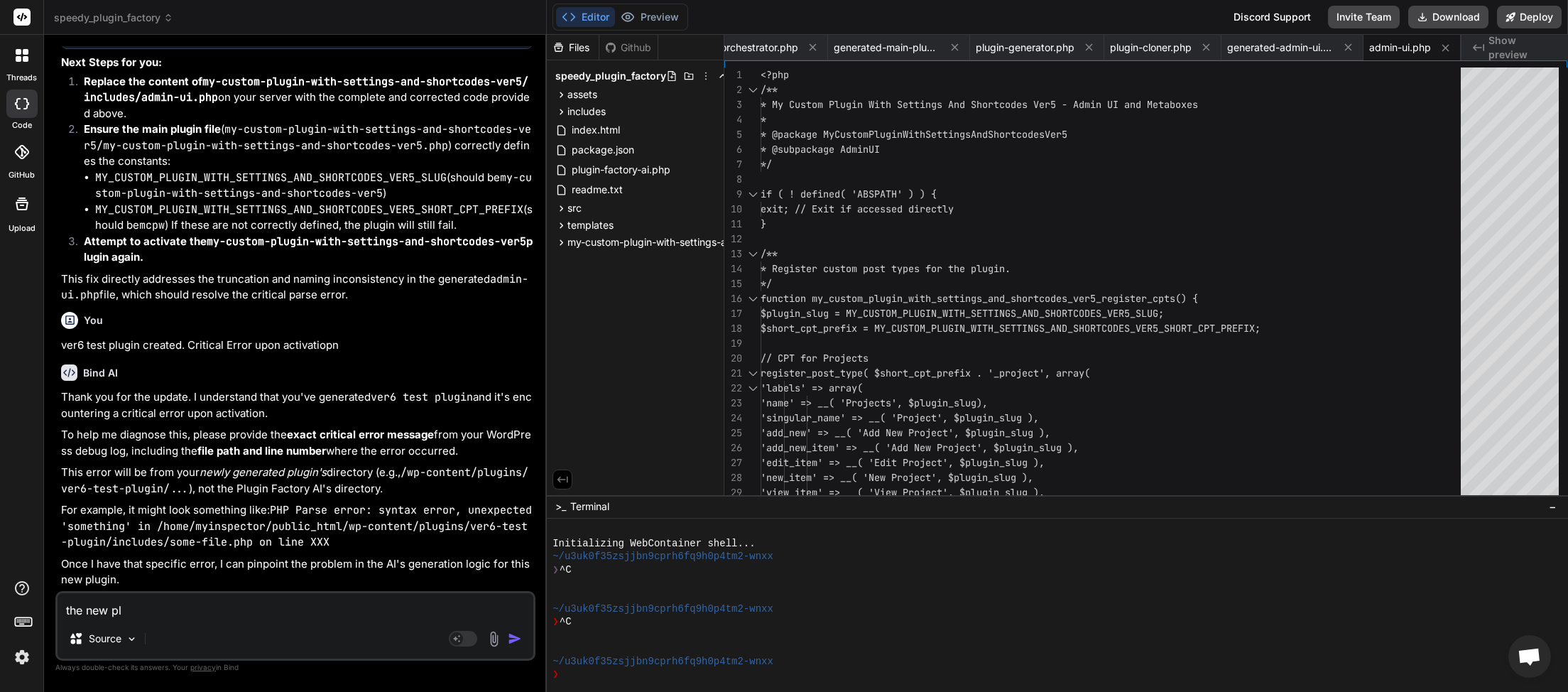
type textarea "x"
type textarea "the new plug"
type textarea "x"
type textarea "the new plugi"
type textarea "x"
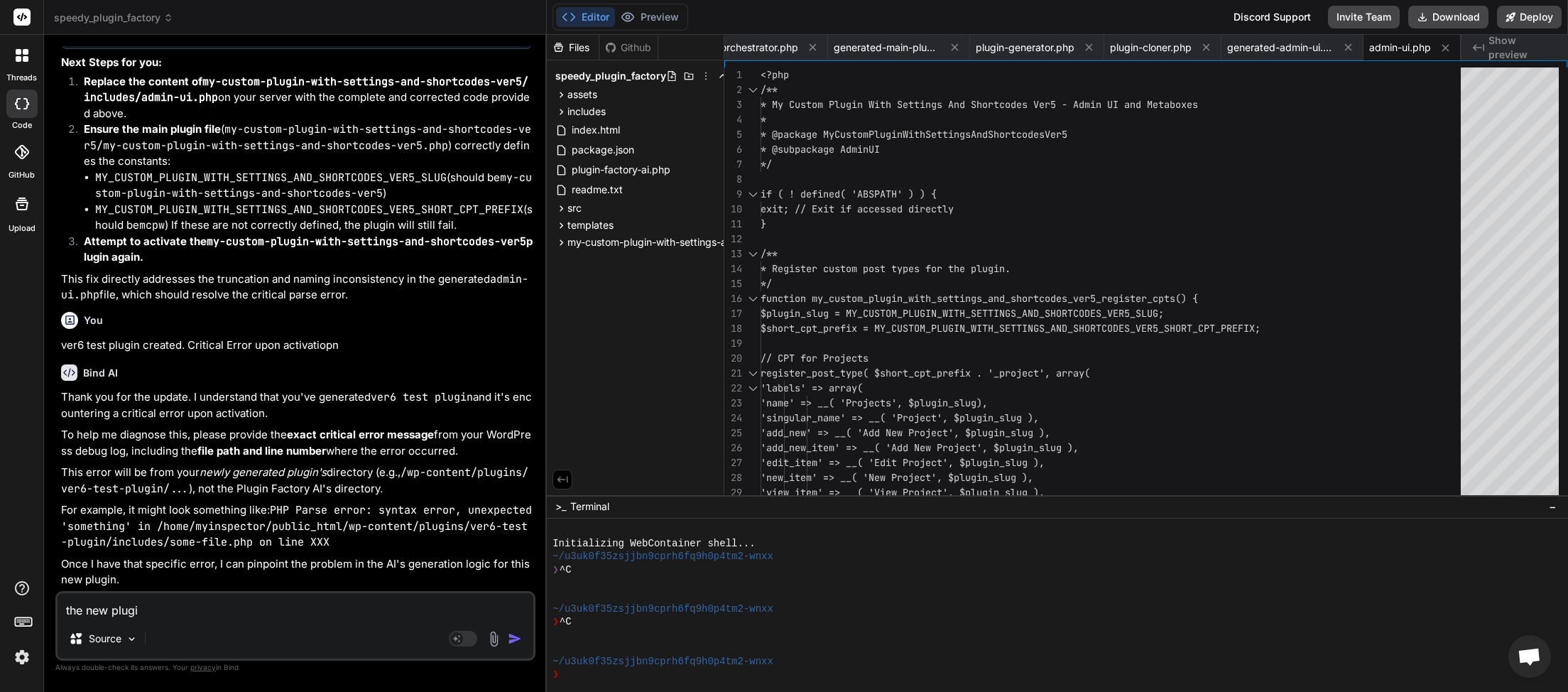
type textarea "the new plugin"
type textarea "x"
type textarea "the new plugin"
type textarea "x"
type textarea "the new plugin g"
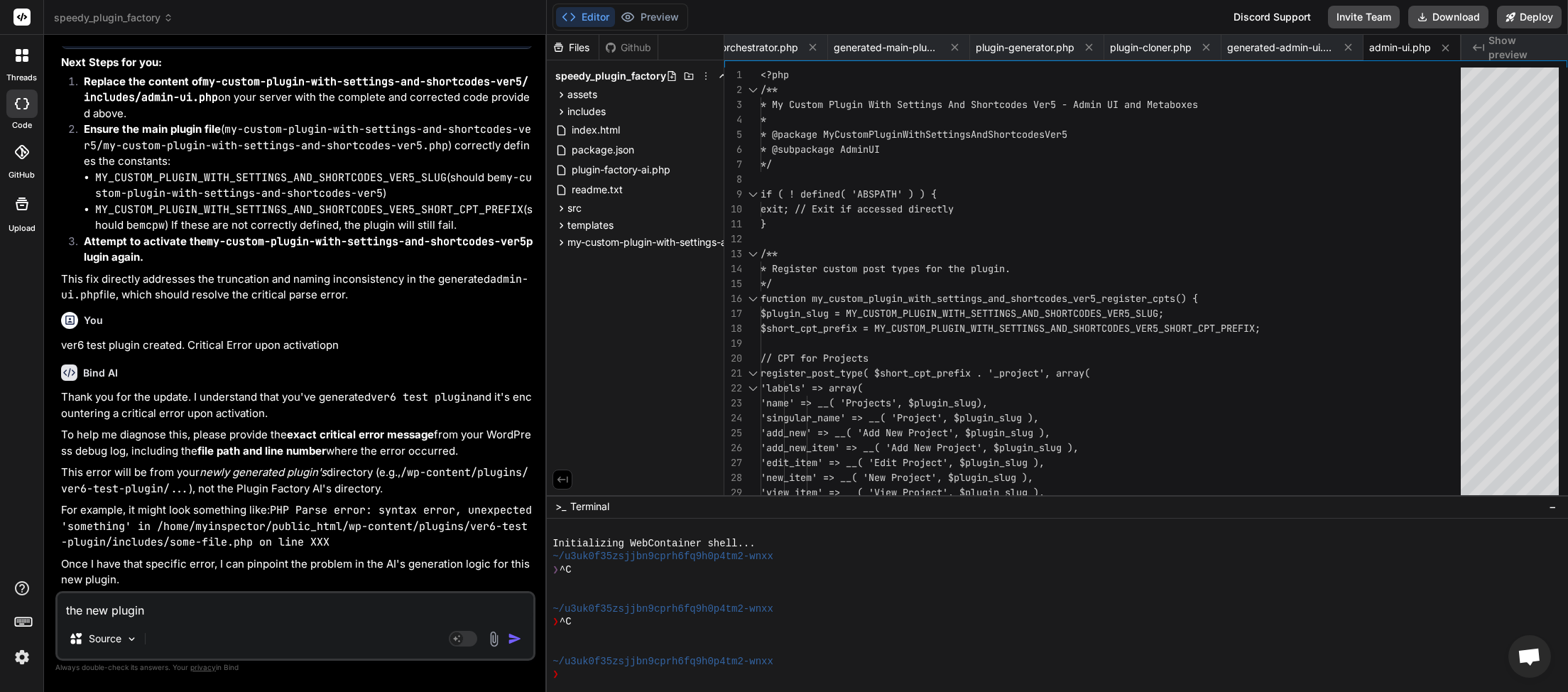
type textarea "x"
type textarea "the new plugin"
type textarea "x"
type textarea "the new plugin h"
type textarea "x"
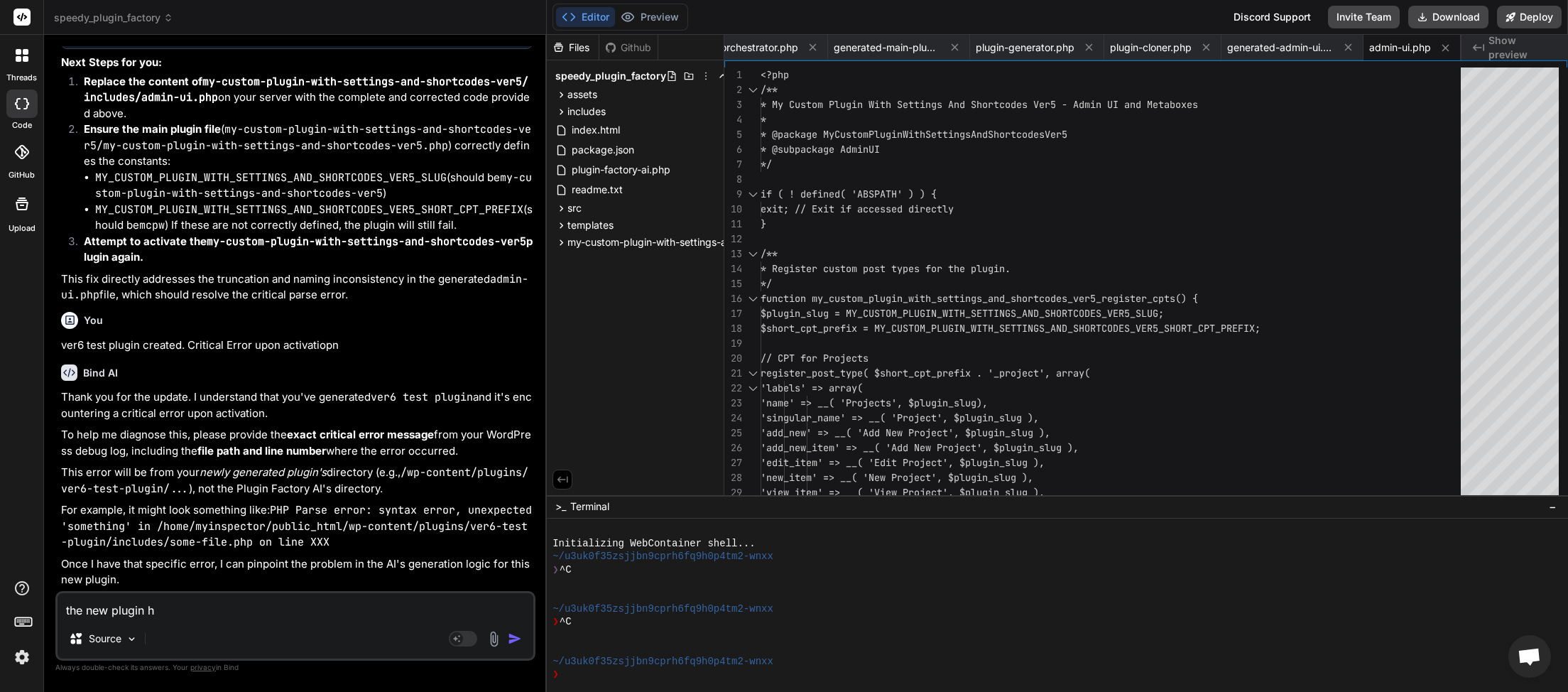
type textarea "the new plugin ha"
type textarea "x"
type textarea "the new plugin has"
type textarea "x"
type textarea "the new plugin has"
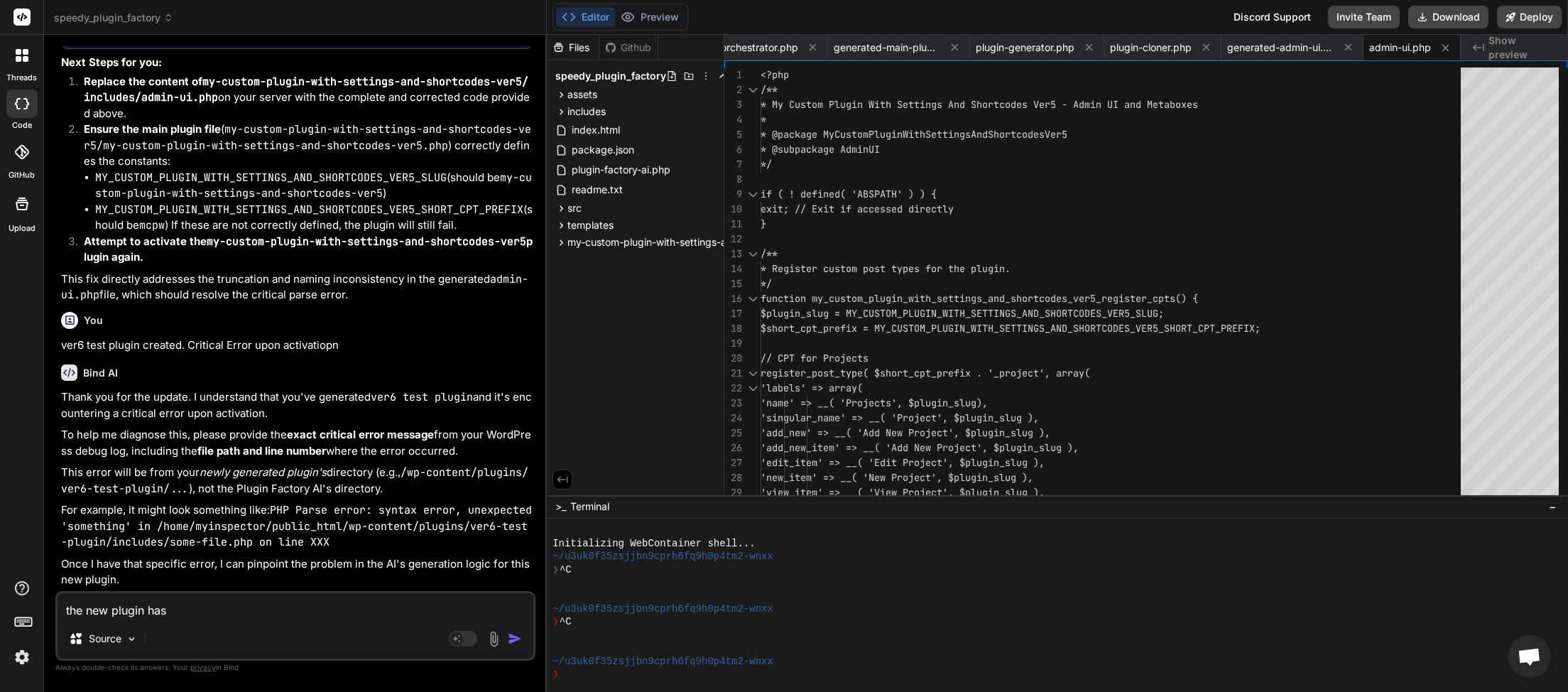
type textarea "x"
type textarea "the new plugin has g"
type textarea "x"
type textarea "the new plugin has ge"
type textarea "x"
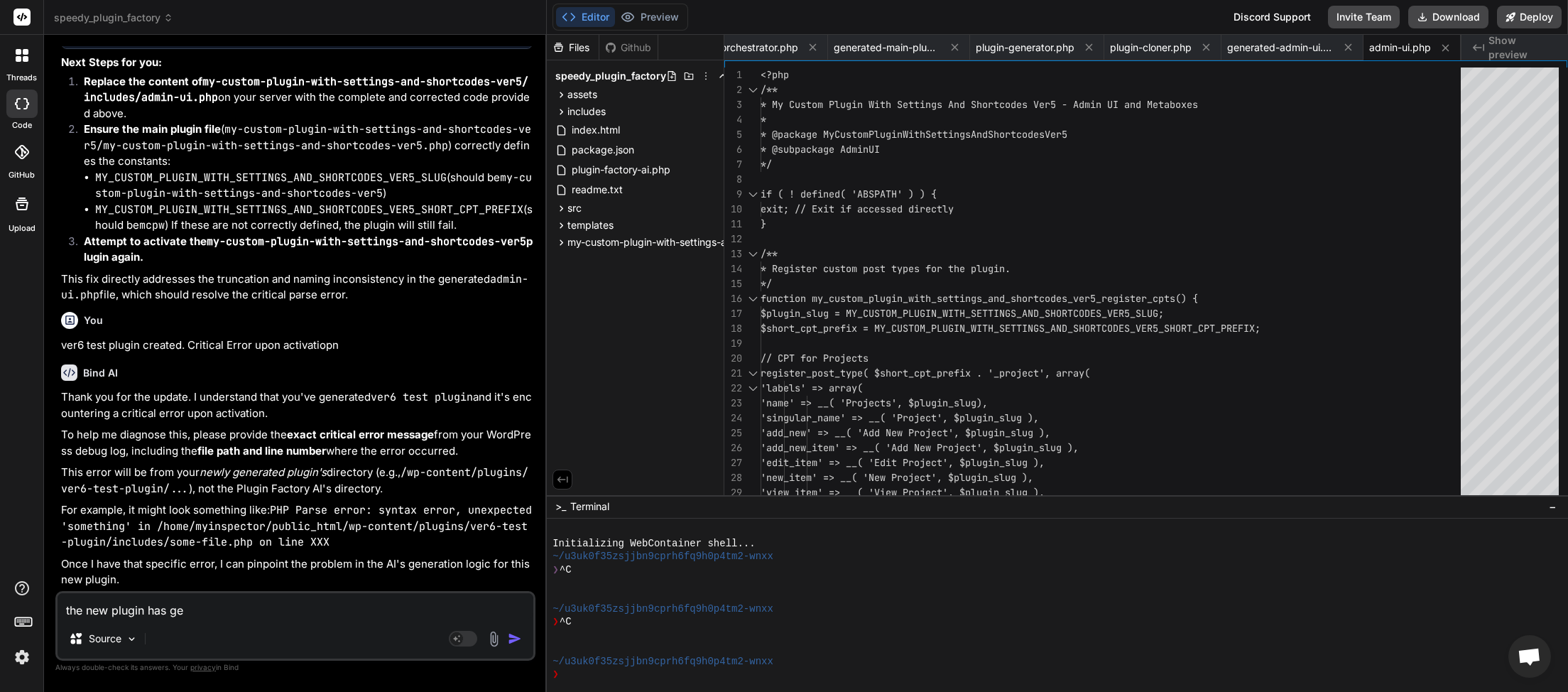
type textarea "the new plugin has gen"
type textarea "x"
type textarea "the new plugin has gene"
type textarea "x"
type textarea "the new plugin has gener"
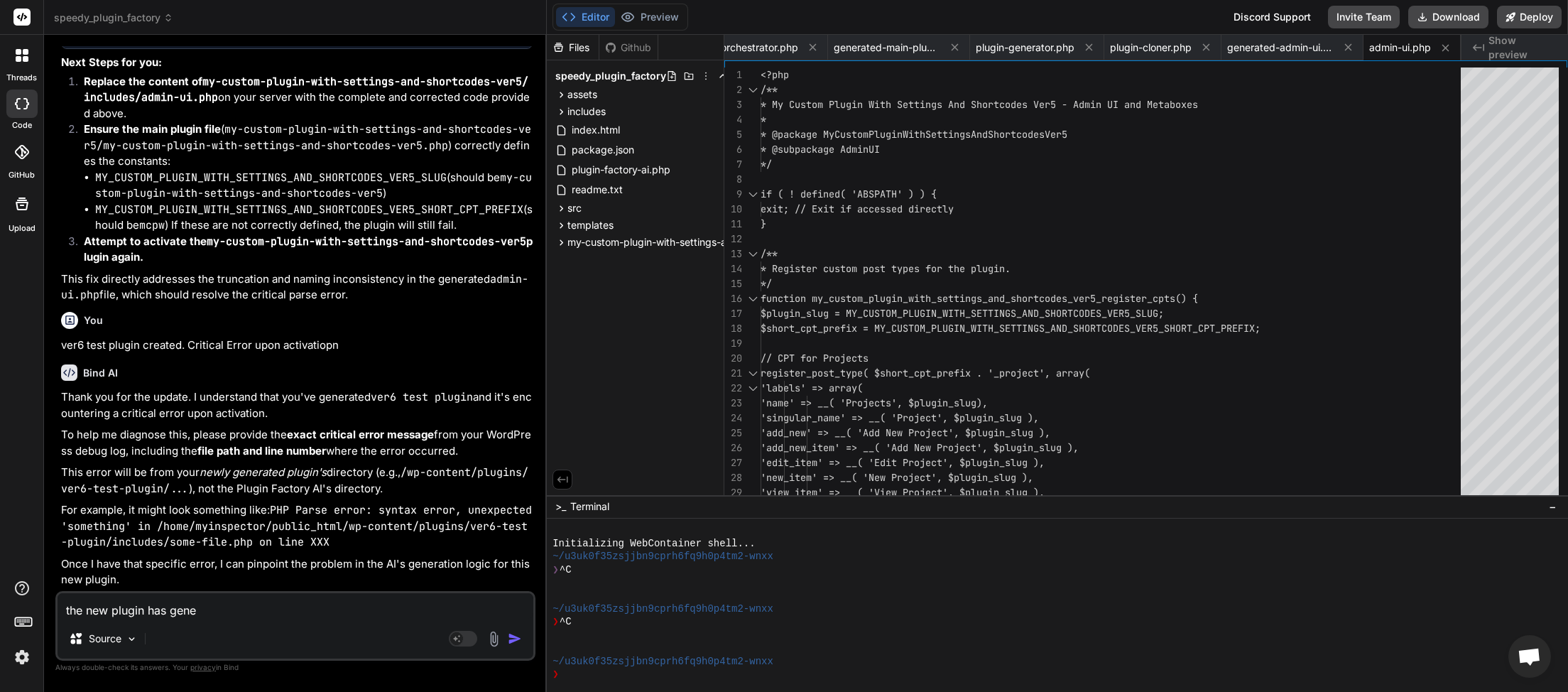
type textarea "x"
type textarea "the new plugin has genera"
type textarea "x"
type textarea "the new plugin has generat"
type textarea "x"
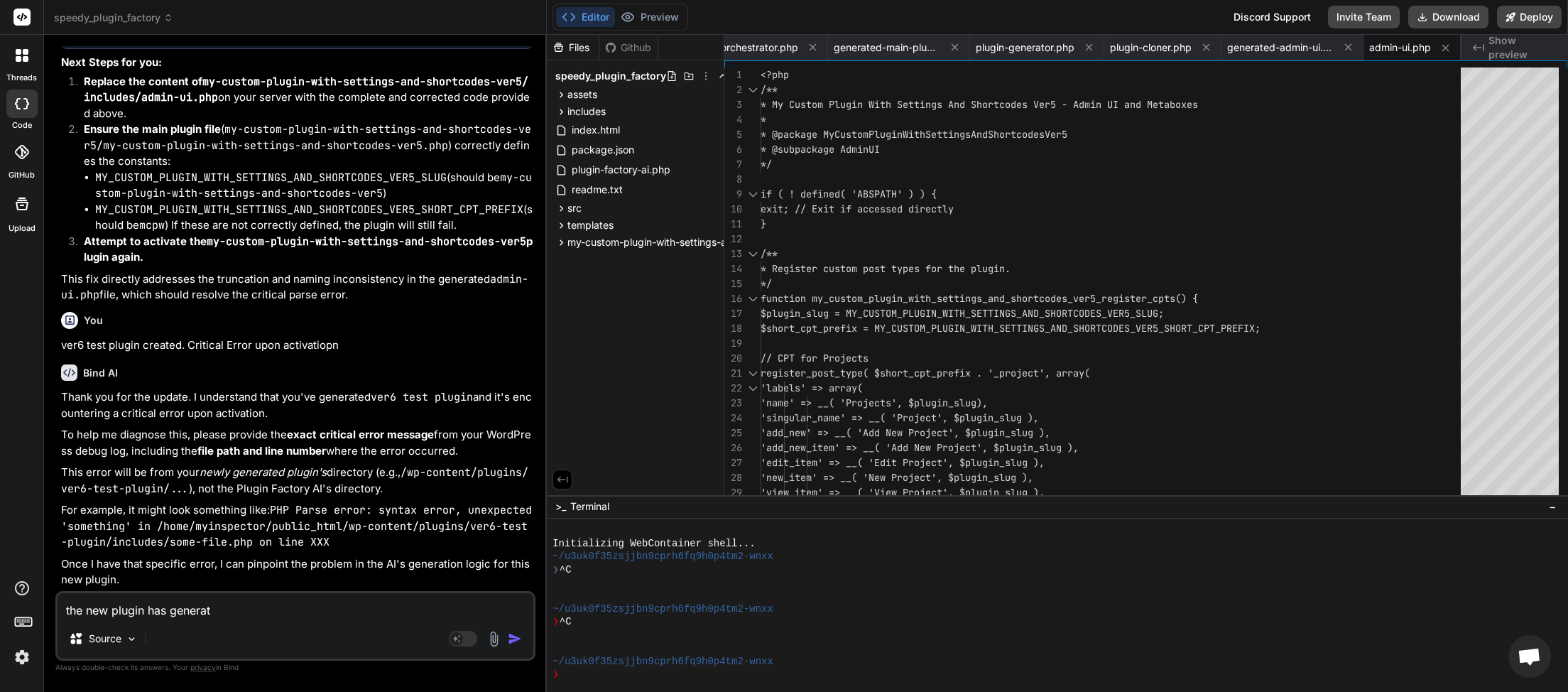
type textarea "the new plugin has generate"
type textarea "x"
type textarea "the new plugin has generated"
type textarea "x"
type textarea "the new plugin has generated"
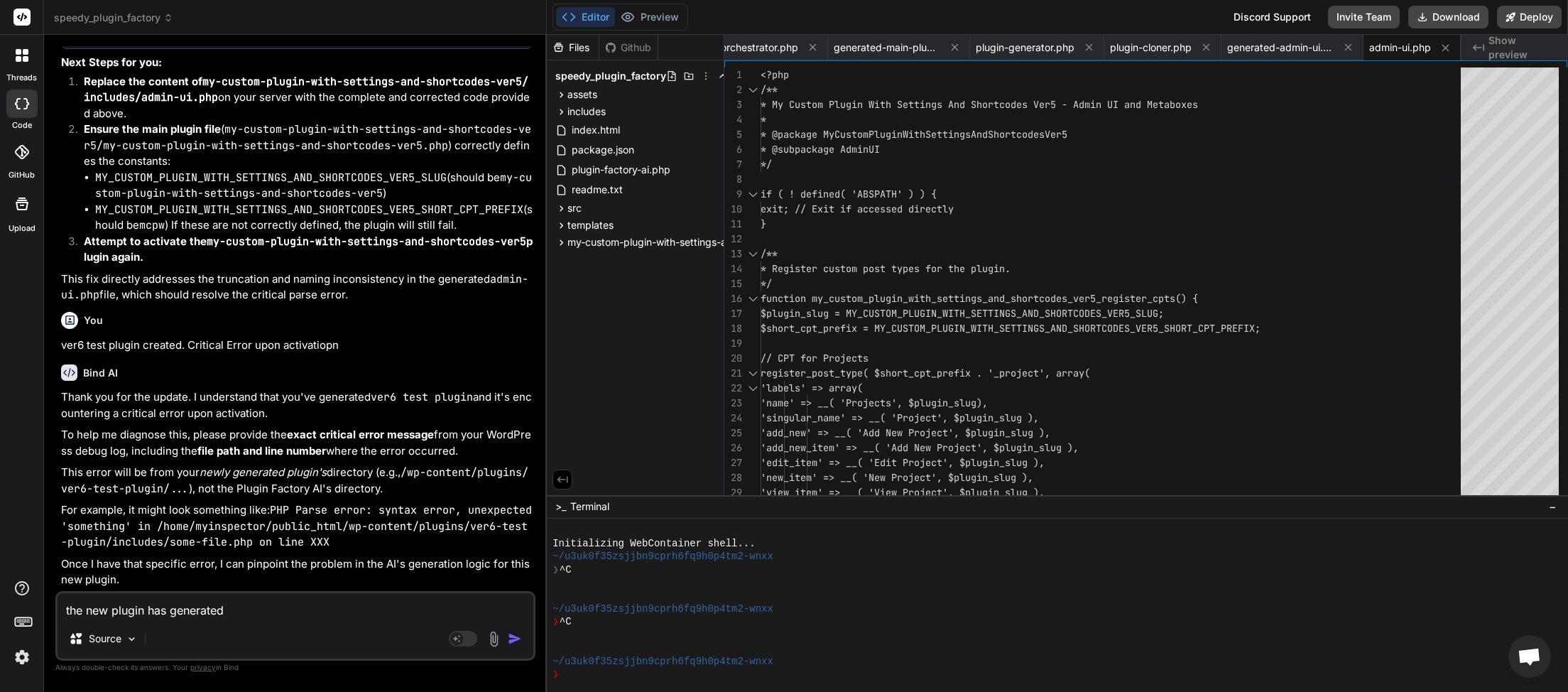
type textarea "x"
type textarea "the new plugin has generated b"
type textarea "x"
type textarea "the new plugin has generated bu"
type textarea "x"
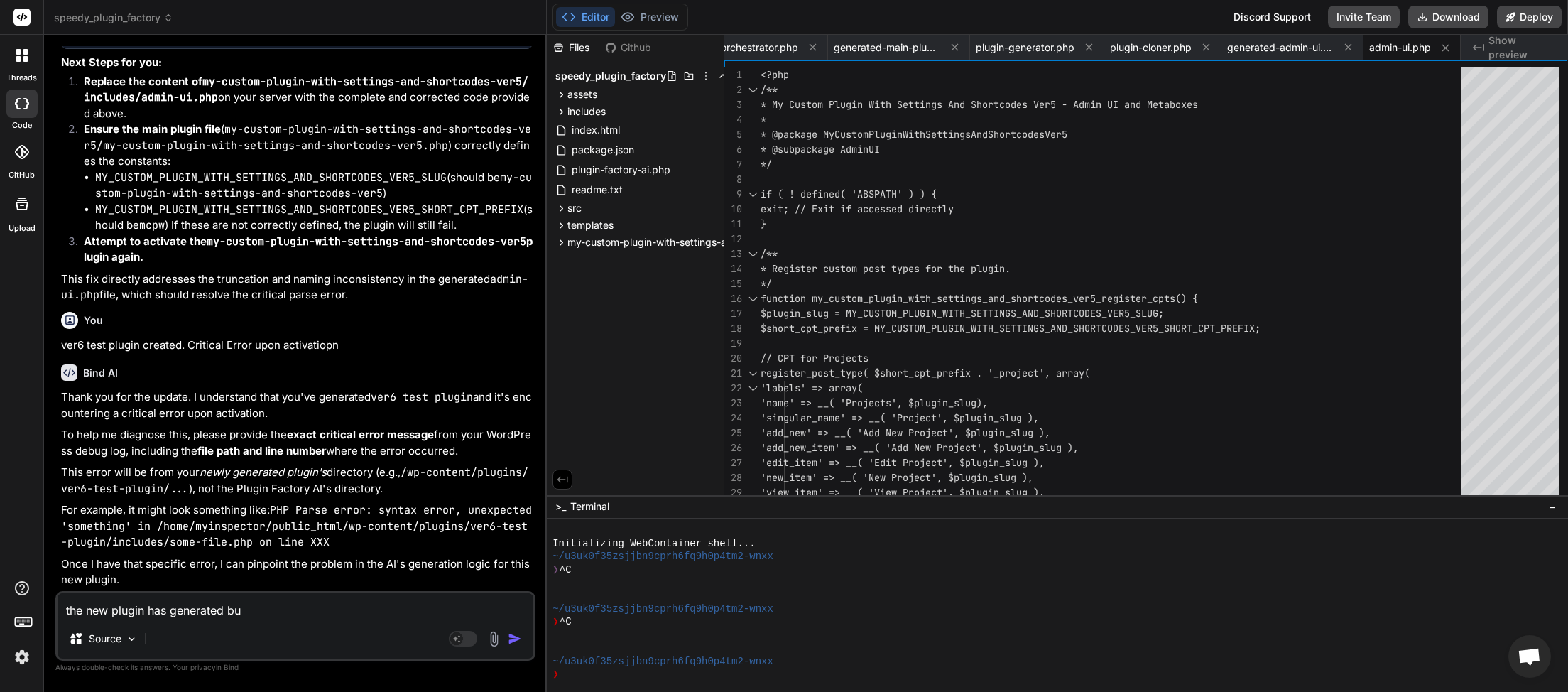
type textarea "the new plugin has generated but"
type textarea "x"
type textarea "the new plugin has generated but"
type textarea "x"
type textarea "the new plugin has generated but c"
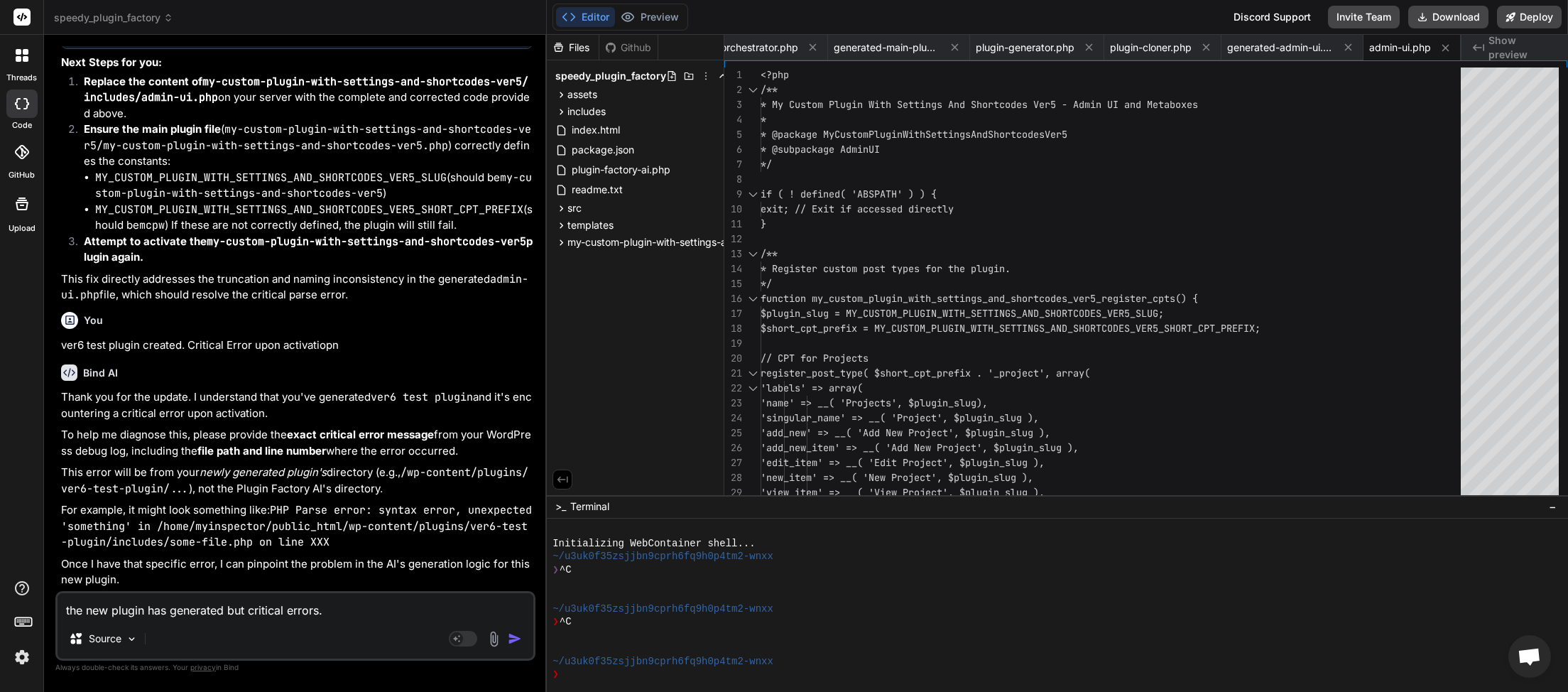
paste textarea "[[DATE] 05:56:09 UTC] Plugin Factory AI: Released process lock on shutdown. Loc…"
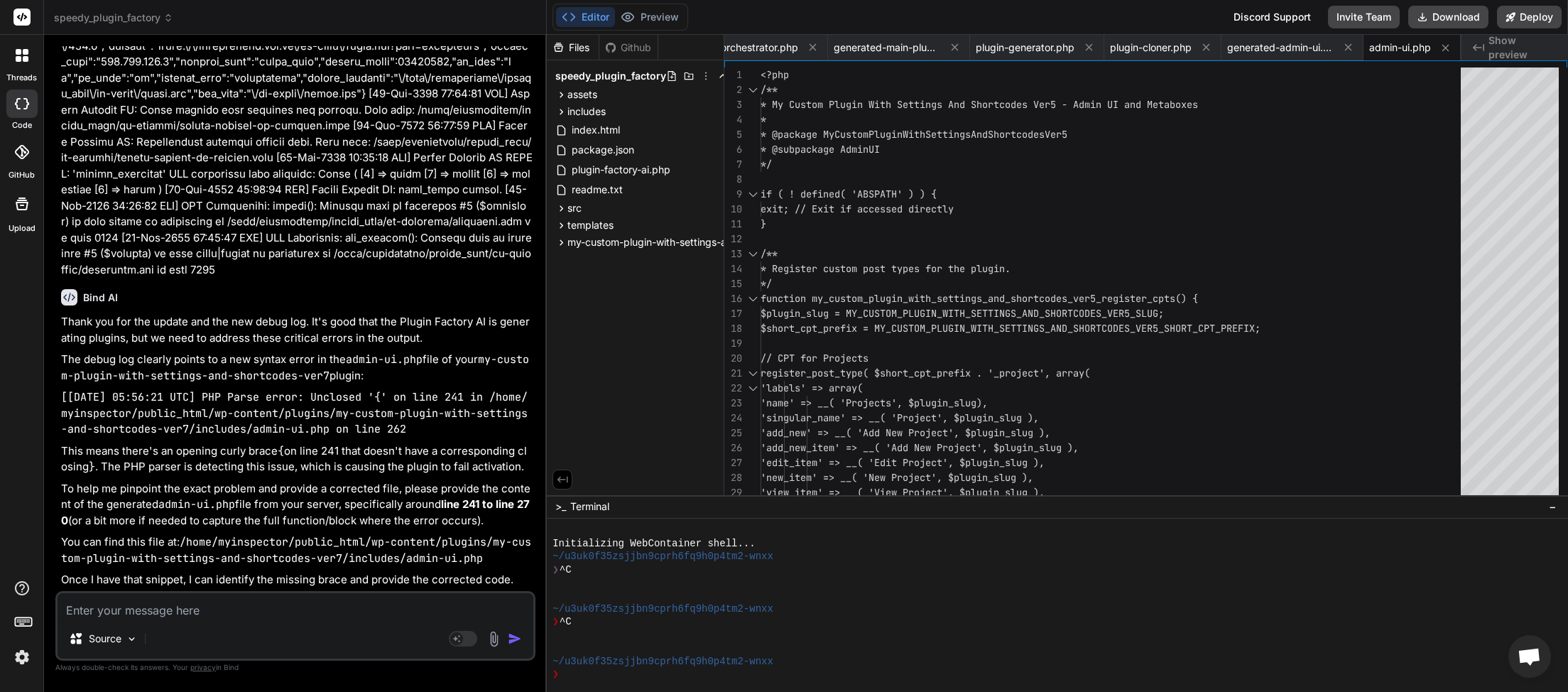
paste textarea "<?php // Register Custom Post Types function register_mcpw_custom_post_types() …"
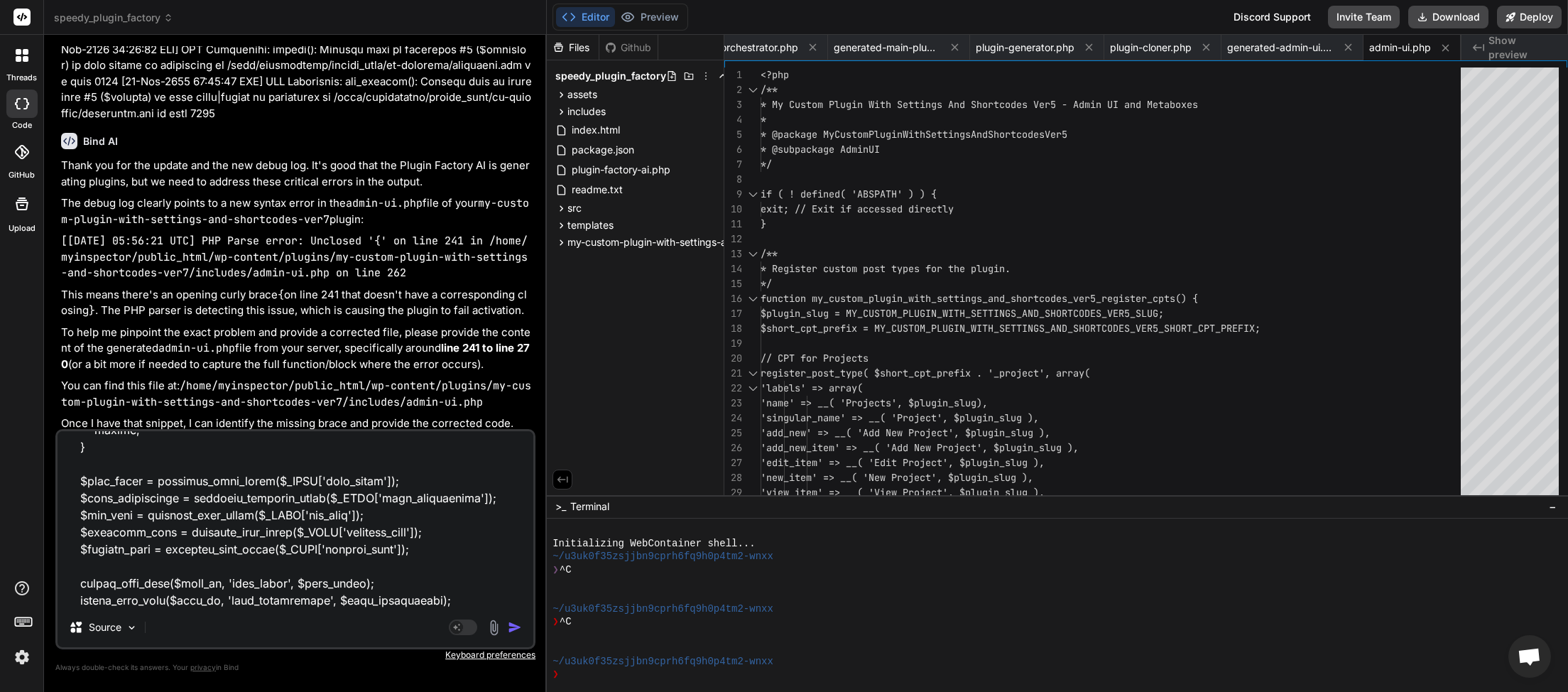
click at [515, 627] on img "button" at bounding box center [515, 627] width 14 height 14
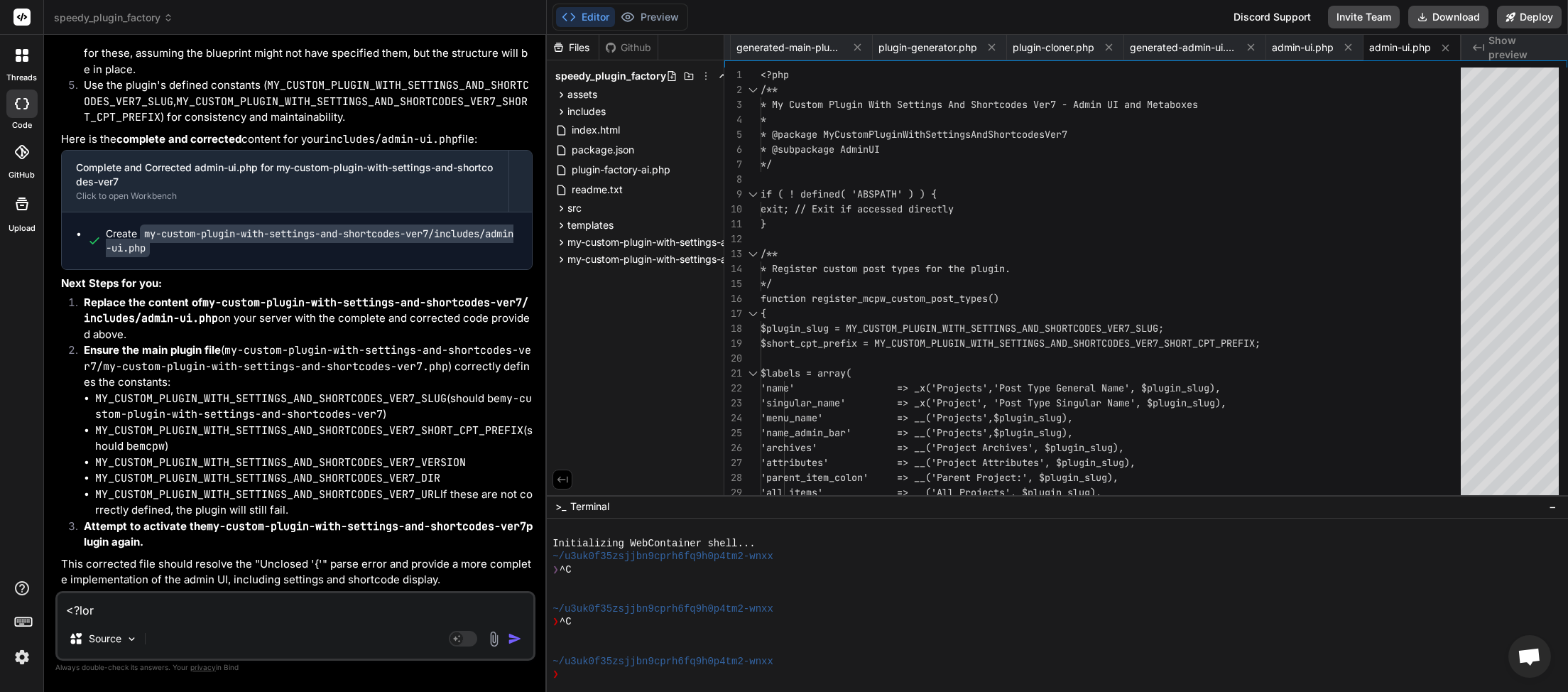
scroll to position [0, 123]
click at [1447, 15] on button "Download" at bounding box center [1448, 17] width 80 height 23
click at [1450, 18] on button "Download" at bounding box center [1448, 17] width 80 height 23
click at [191, 610] on textarea at bounding box center [295, 606] width 476 height 25
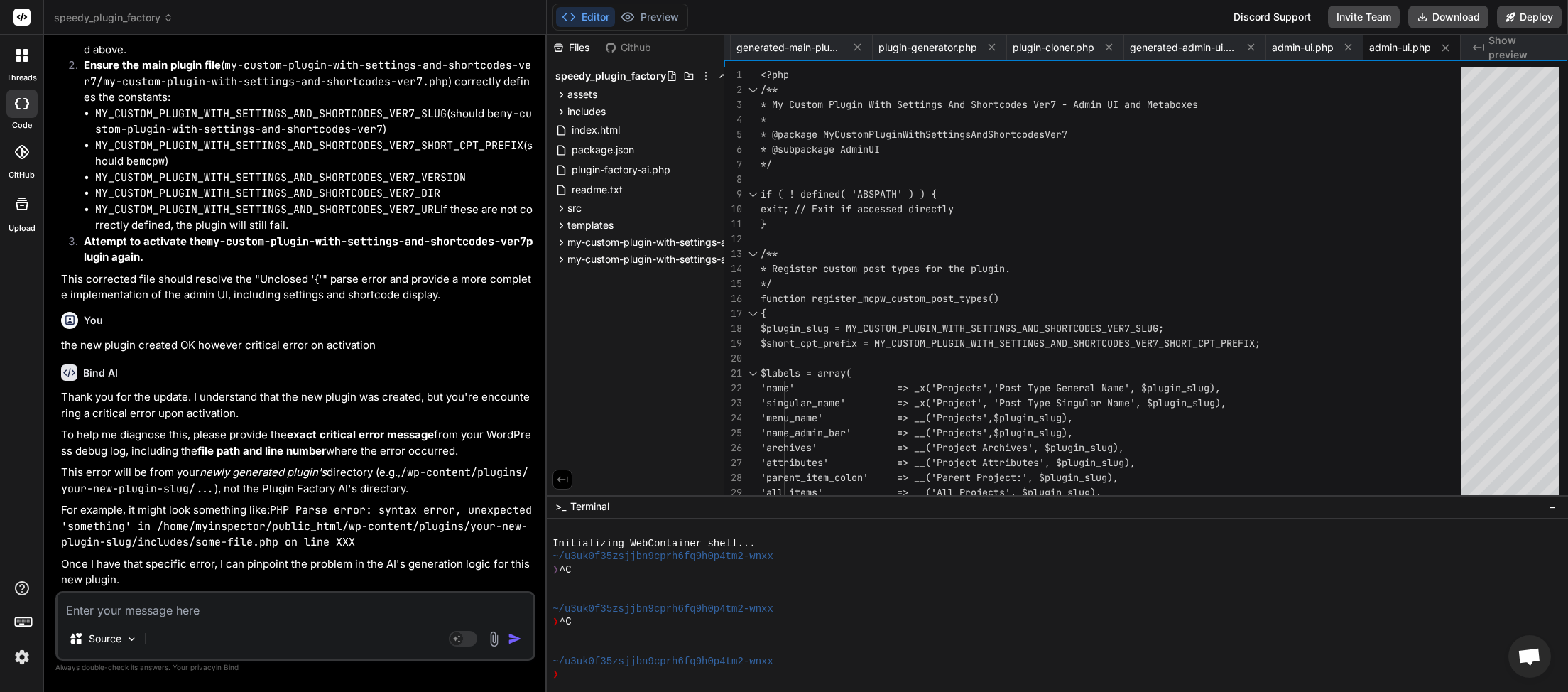
scroll to position [59967, 0]
paste textarea "[[DATE] 06:06:42 UTC] Plugin Factory AI: Released process lock on shutdown. Loc…"
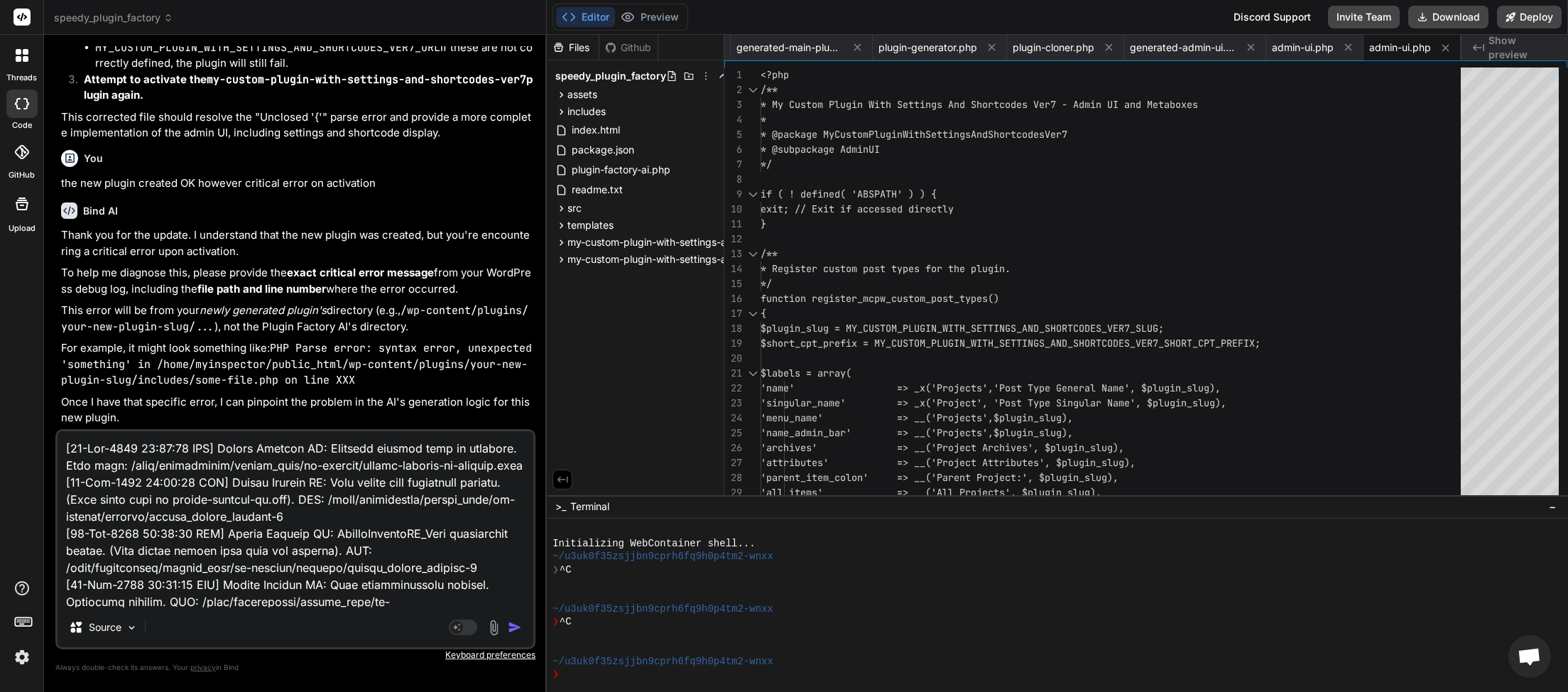
scroll to position [5714, 0]
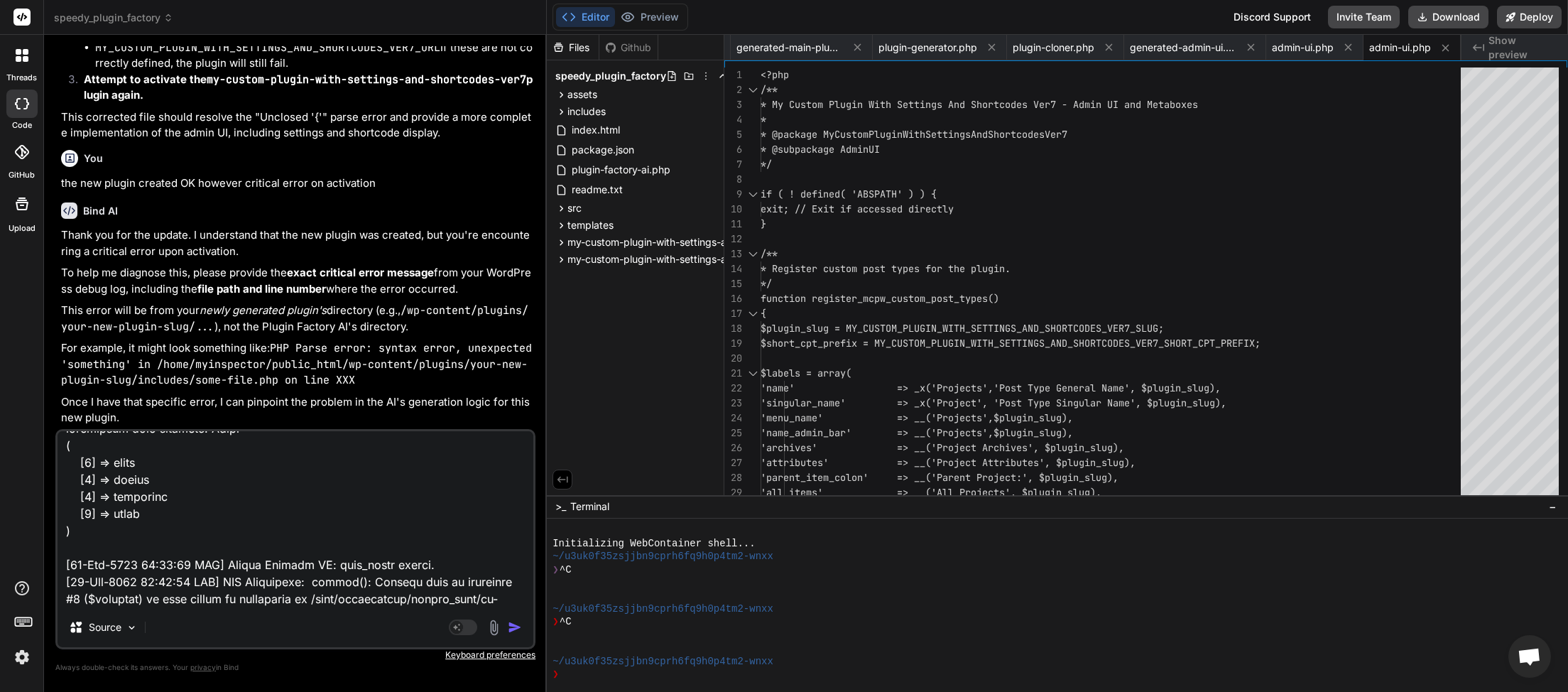
click at [511, 630] on img "button" at bounding box center [515, 627] width 14 height 14
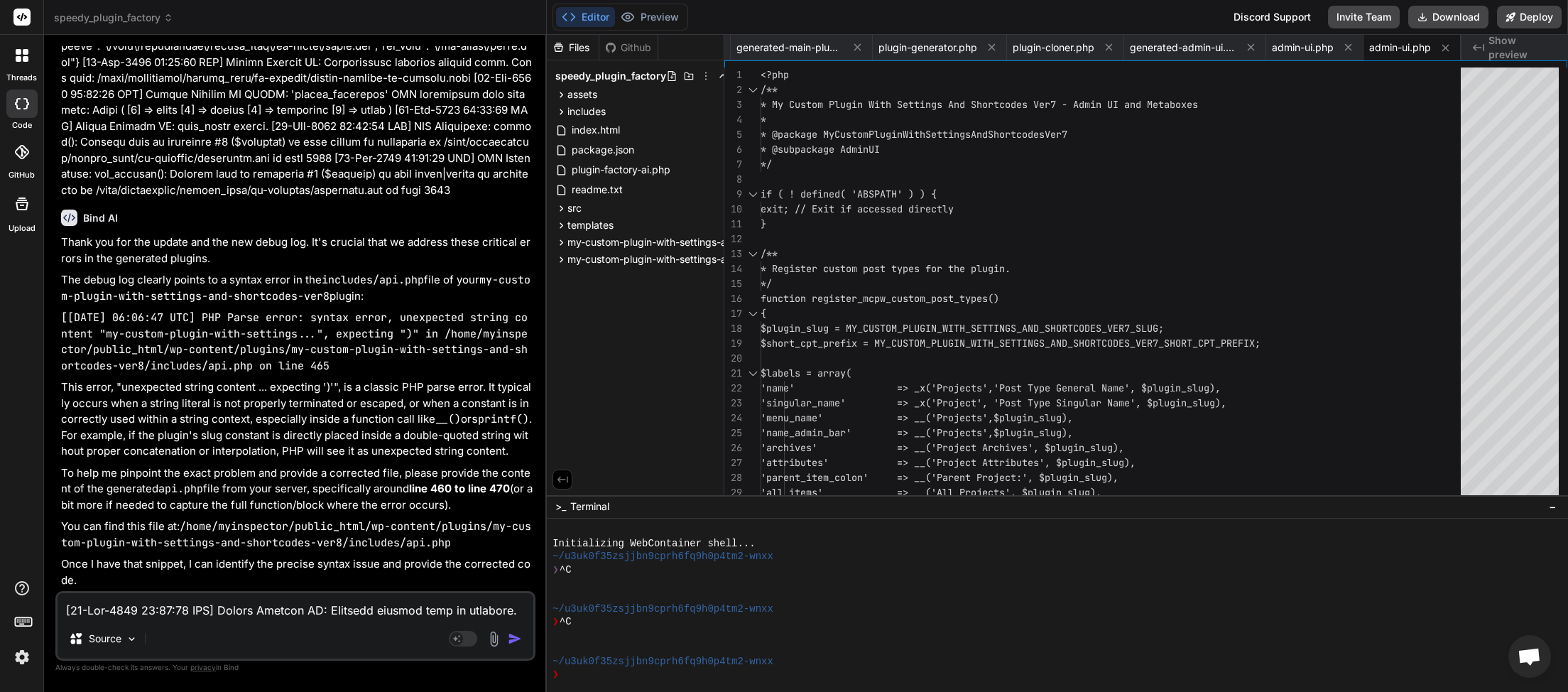
scroll to position [63625, 0]
click at [140, 601] on textarea at bounding box center [295, 606] width 476 height 25
paste textarea "<?php /** * API Endpoints for My Custom Plugin with Settings and Shortcodes Ver…"
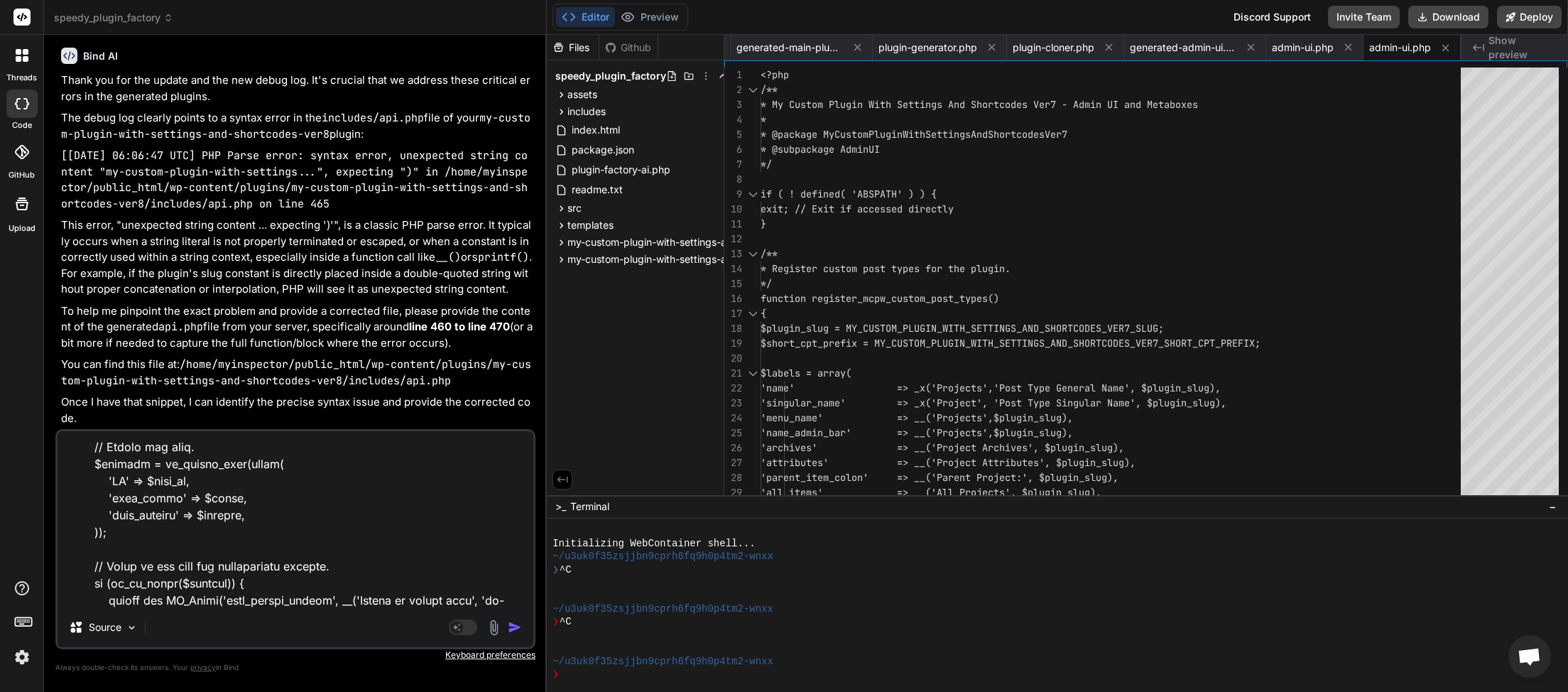
click at [517, 632] on img "button" at bounding box center [515, 627] width 14 height 14
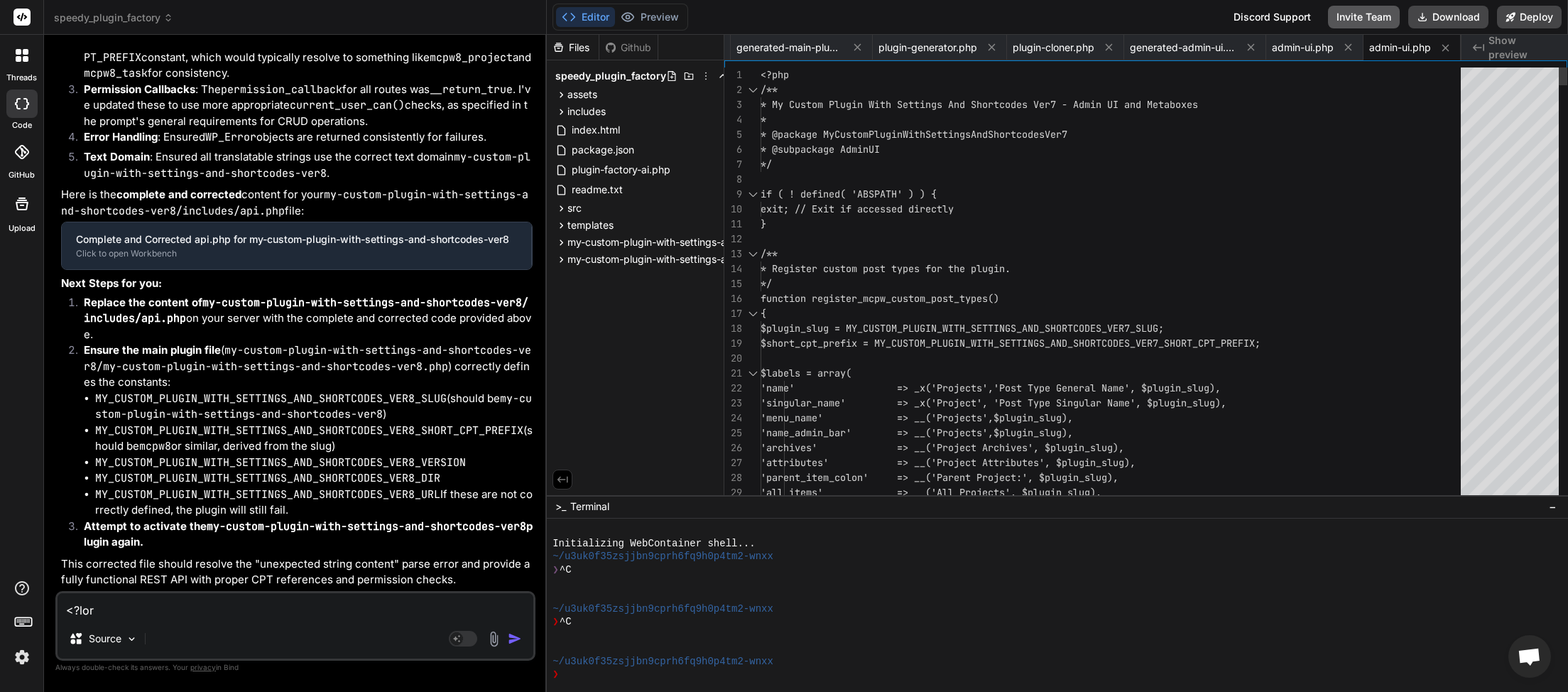
scroll to position [0, 123]
click at [1426, 15] on icon at bounding box center [1423, 17] width 15 height 15
click at [234, 604] on textarea at bounding box center [295, 606] width 476 height 25
paste textarea "[[DATE] 06:13:57 UTC] Plugin Factory AI: Released process lock on shutdown. Loc…"
